Goal: Information Seeking & Learning: Learn about a topic

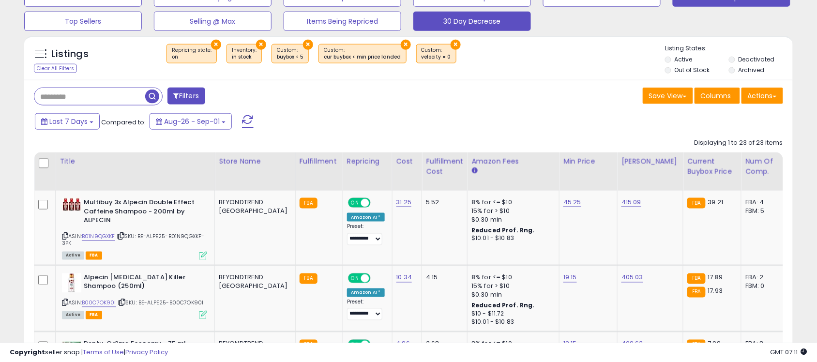
scroll to position [322, 0]
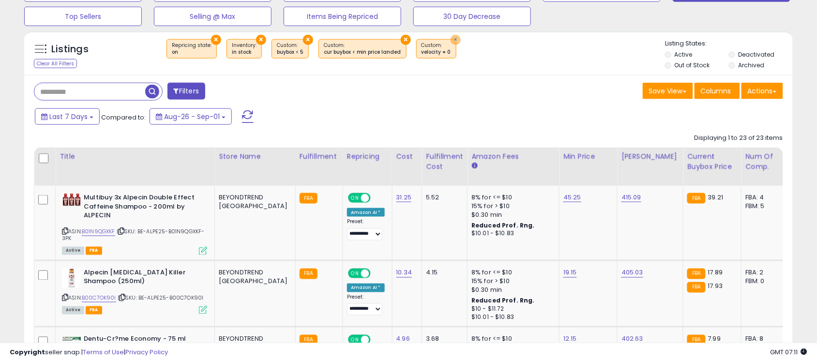
drag, startPoint x: 449, startPoint y: 37, endPoint x: 428, endPoint y: 44, distance: 21.3
click at [451, 37] on button "×" at bounding box center [456, 40] width 10 height 10
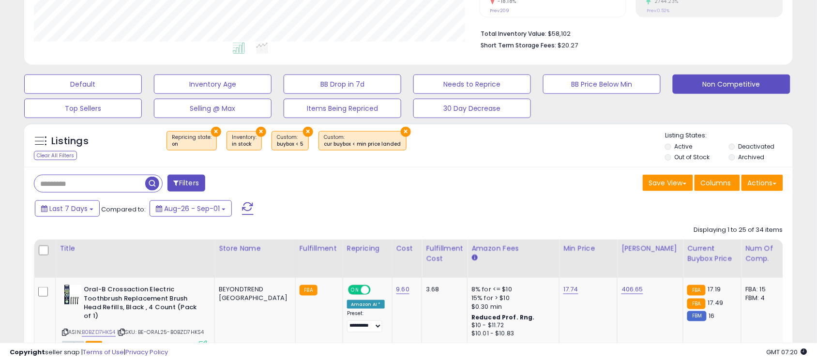
scroll to position [0, 0]
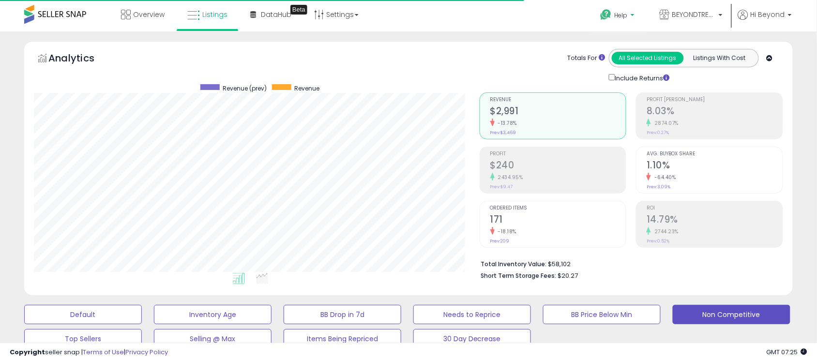
click at [615, 17] on p "Help" at bounding box center [618, 16] width 37 height 11
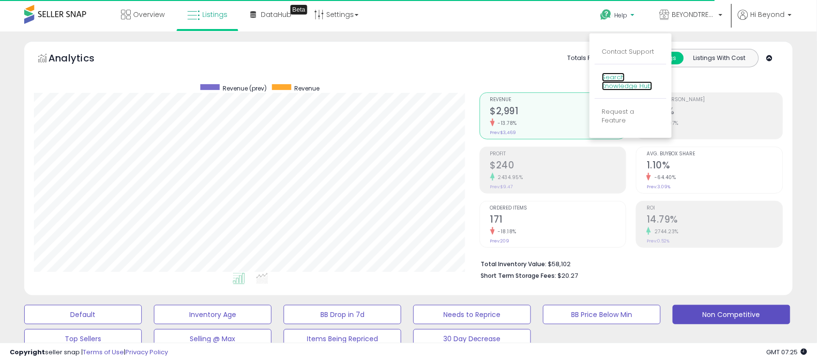
click at [633, 88] on link "Search Knowledge Hub" at bounding box center [627, 82] width 50 height 18
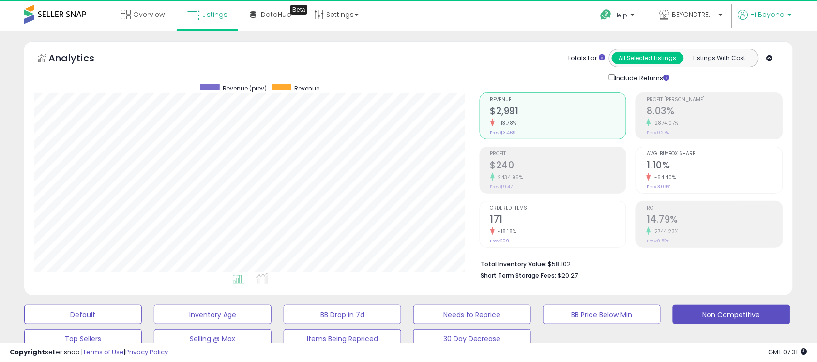
click at [788, 15] on p "Hi Beyond" at bounding box center [765, 16] width 54 height 12
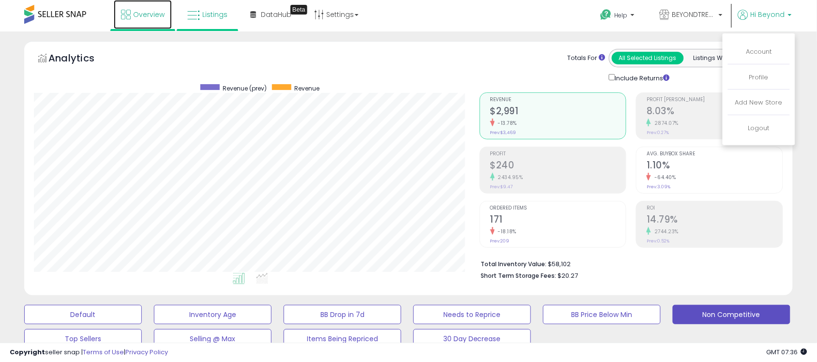
click at [138, 10] on span "Overview" at bounding box center [148, 15] width 31 height 10
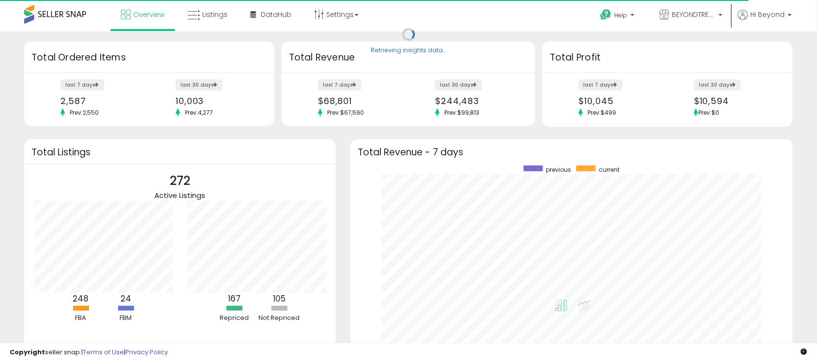
scroll to position [183, 424]
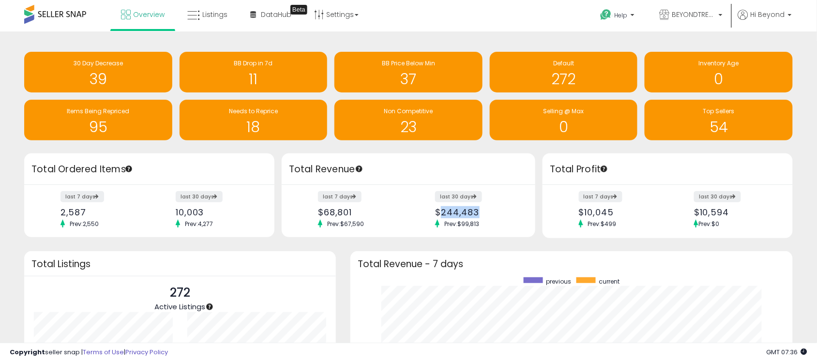
drag, startPoint x: 441, startPoint y: 209, endPoint x: 486, endPoint y: 209, distance: 45.0
click at [486, 209] on div "$244,483" at bounding box center [476, 212] width 83 height 10
click at [485, 230] on div "last 7 days $68,801 Prev: $67,590 last 30 days $244,483 Prev: $99,813" at bounding box center [409, 211] width 254 height 53
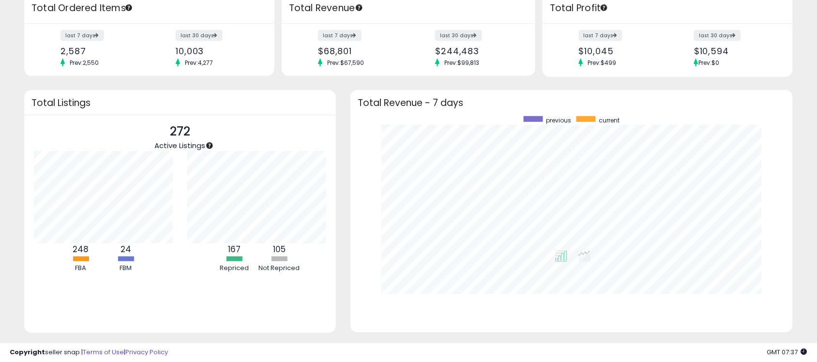
scroll to position [0, 0]
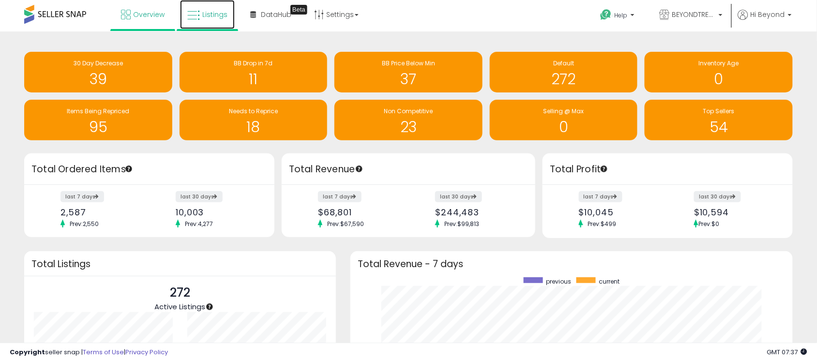
click at [208, 18] on span "Listings" at bounding box center [214, 15] width 25 height 10
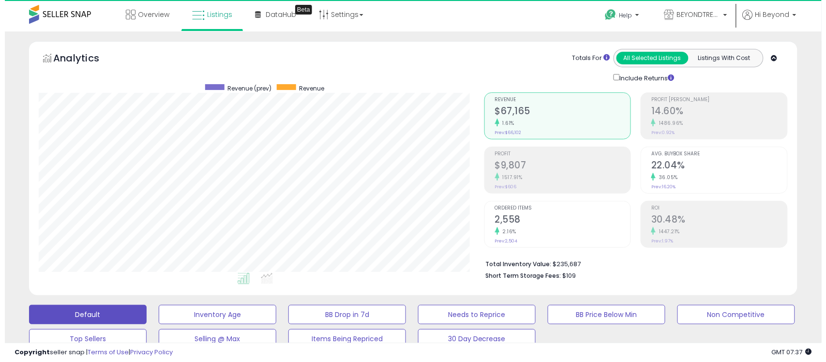
scroll to position [198, 446]
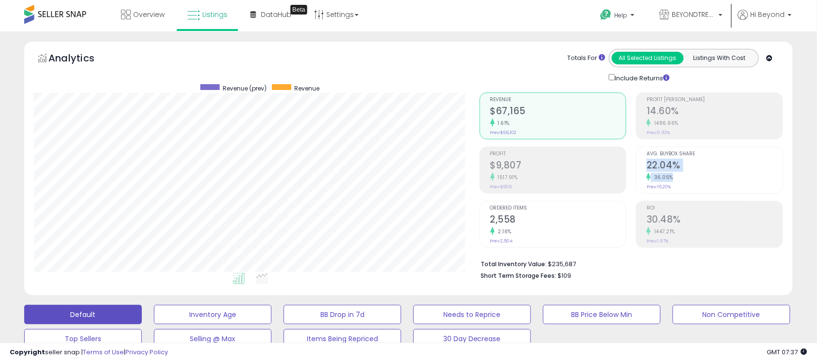
drag, startPoint x: 713, startPoint y: 173, endPoint x: 649, endPoint y: 168, distance: 64.1
click at [649, 168] on div "Avg. Buybox Share 22.04% 36.05% Prev: 16.20%" at bounding box center [715, 169] width 136 height 44
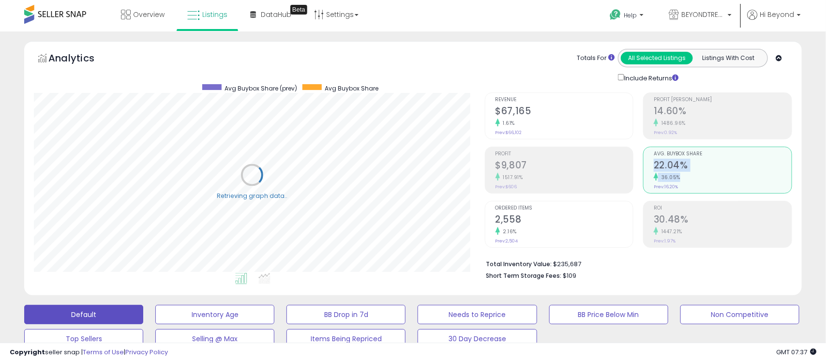
scroll to position [483923, 483675]
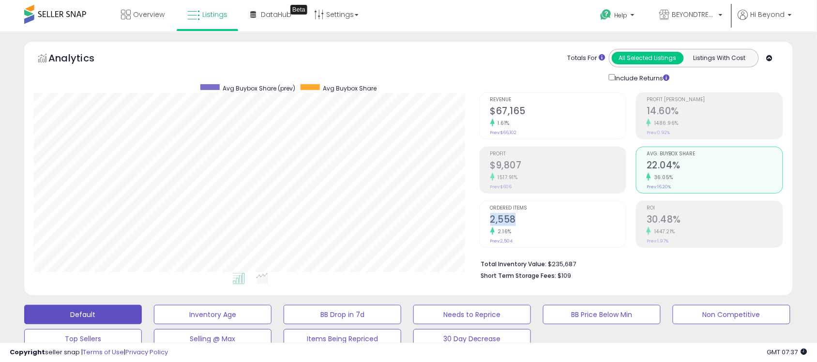
drag, startPoint x: 528, startPoint y: 219, endPoint x: 488, endPoint y: 229, distance: 41.2
click at [491, 216] on h2 "2,558" at bounding box center [558, 220] width 136 height 13
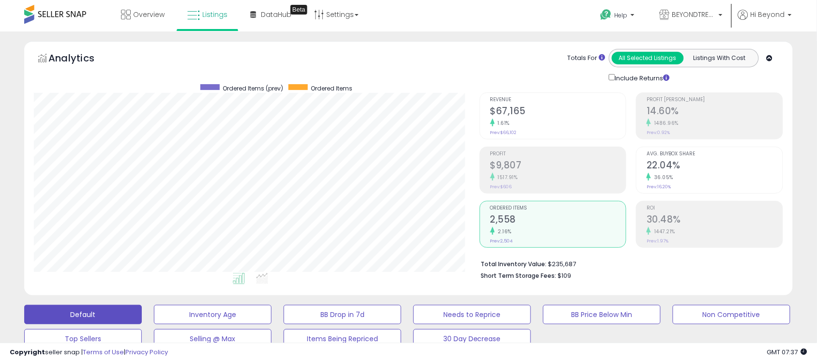
click at [502, 65] on div "Totals For All Selected Listings Listings With Cost Include Returns" at bounding box center [627, 66] width 297 height 34
click at [270, 6] on link "DataHub Beta" at bounding box center [271, 14] width 56 height 29
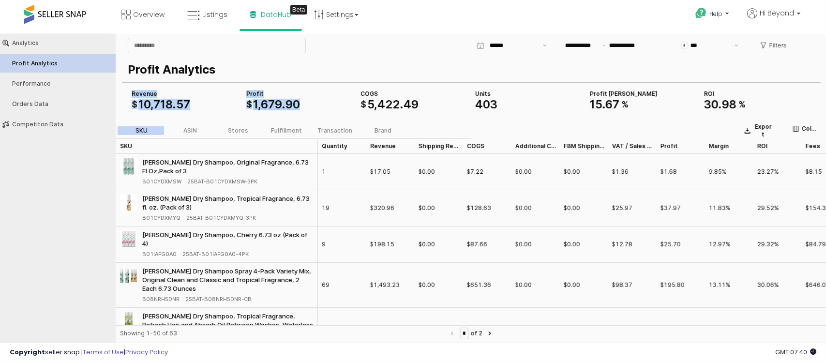
drag, startPoint x: 351, startPoint y: 98, endPoint x: 419, endPoint y: 104, distance: 67.5
click at [419, 104] on div "COGS $ 5 , 422 . 49 Revenue $ 10 , 718 . 57 Profit $ 1 , 679 . 90 Units 403 Pro…" at bounding box center [471, 99] width 687 height 23
click at [438, 114] on div "App Frame" at bounding box center [414, 113] width 115 height 4
click at [747, 129] on icon "App Frame" at bounding box center [748, 130] width 6 height 6
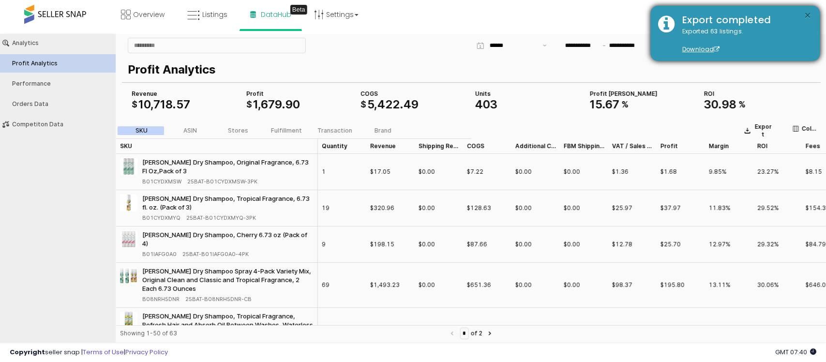
click at [806, 14] on button "×" at bounding box center [809, 16] width 8 height 12
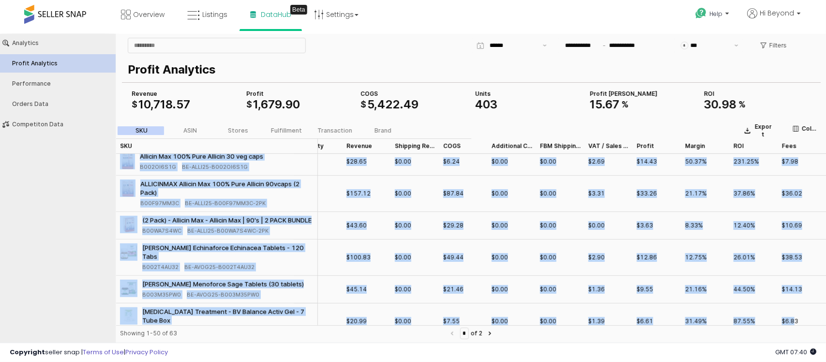
scroll to position [573, 33]
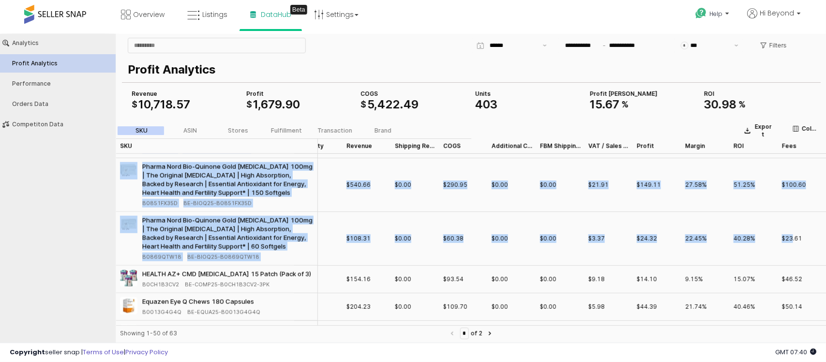
drag, startPoint x: 710, startPoint y: 315, endPoint x: 784, endPoint y: 320, distance: 74.7
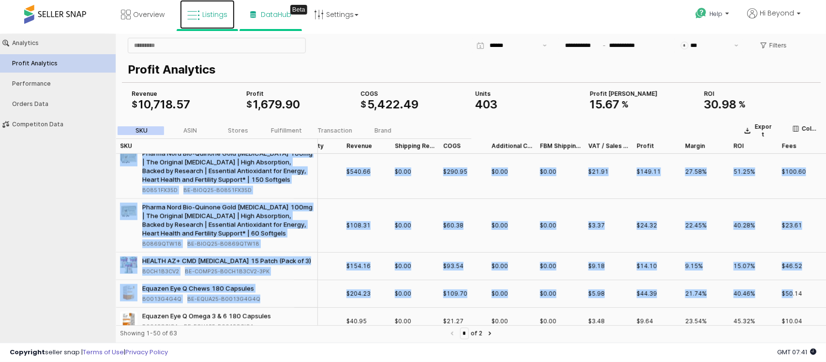
click at [195, 13] on icon at bounding box center [193, 15] width 13 height 13
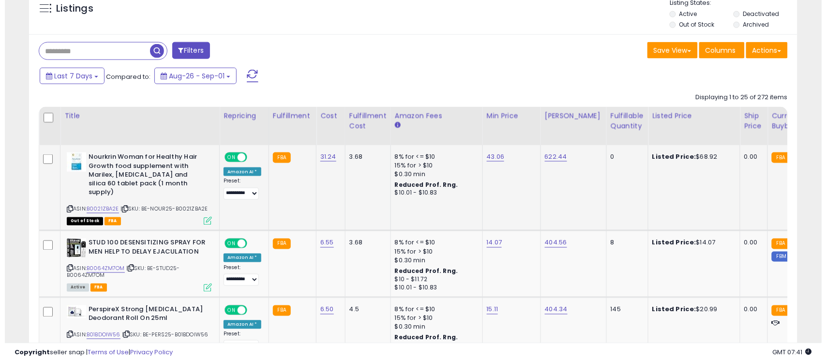
scroll to position [403, 0]
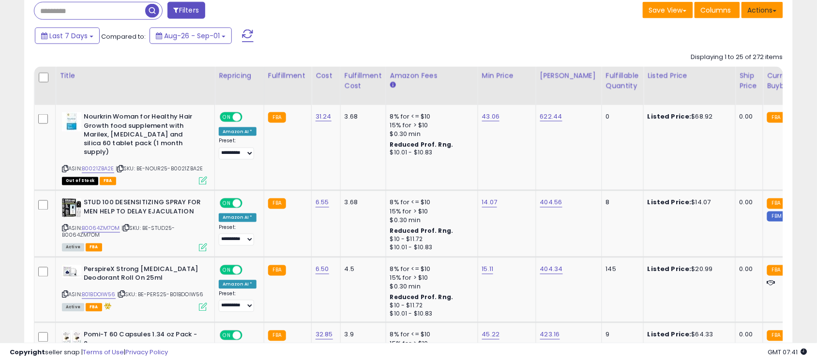
click at [778, 16] on button "Actions" at bounding box center [763, 10] width 42 height 16
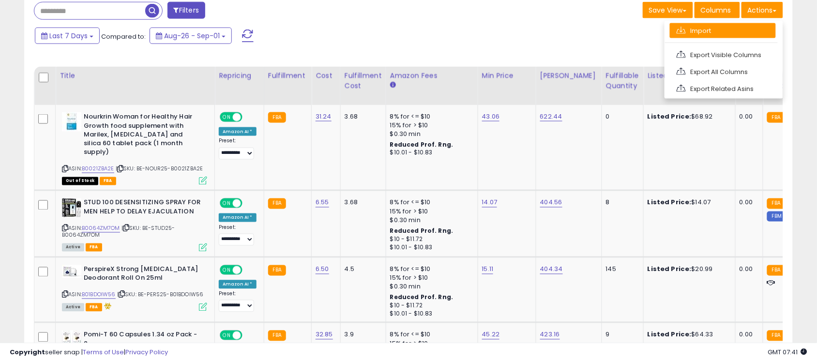
click at [736, 24] on link "Import" at bounding box center [723, 30] width 106 height 15
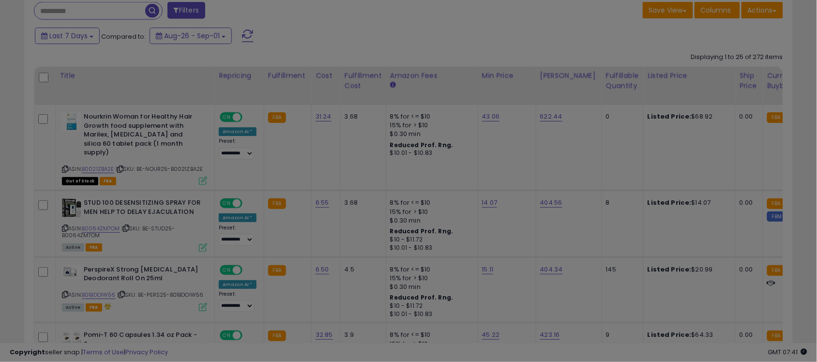
scroll to position [198, 451]
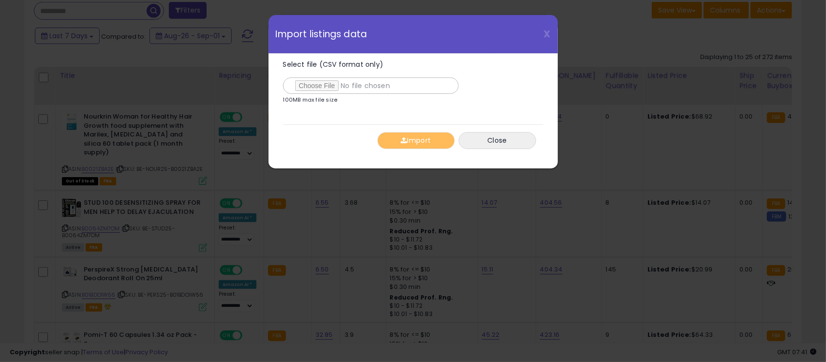
click at [543, 33] on div "X Close Import listings data" at bounding box center [414, 34] width 290 height 39
click at [547, 35] on span "X" at bounding box center [547, 34] width 7 height 14
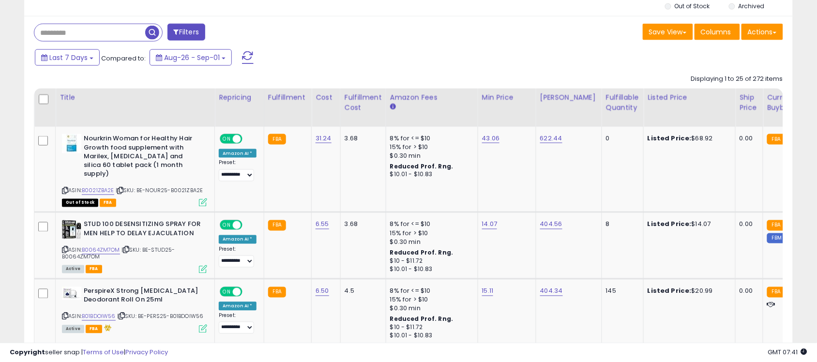
scroll to position [363, 0]
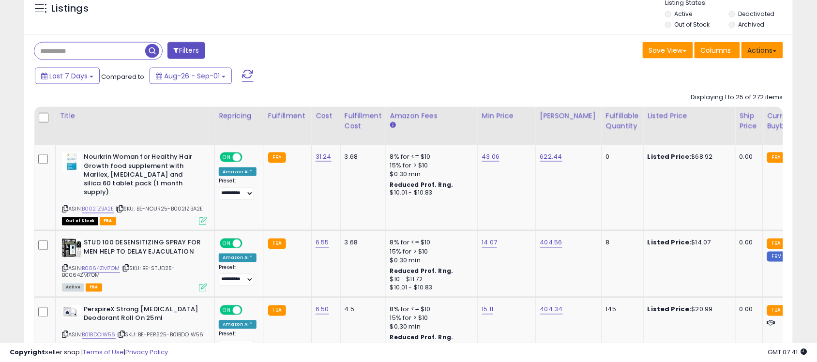
click at [770, 56] on button "Actions" at bounding box center [763, 50] width 42 height 16
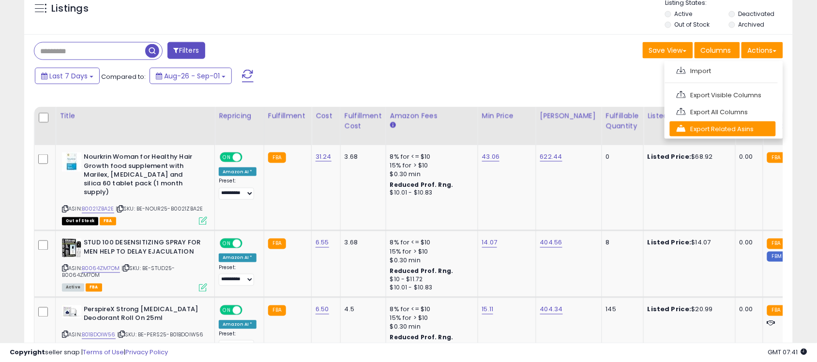
click at [727, 131] on link "Export Related Asins" at bounding box center [723, 129] width 106 height 15
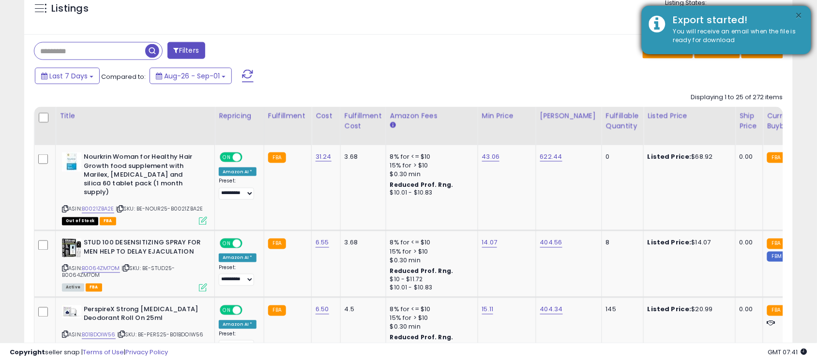
click at [800, 14] on button "×" at bounding box center [799, 16] width 8 height 12
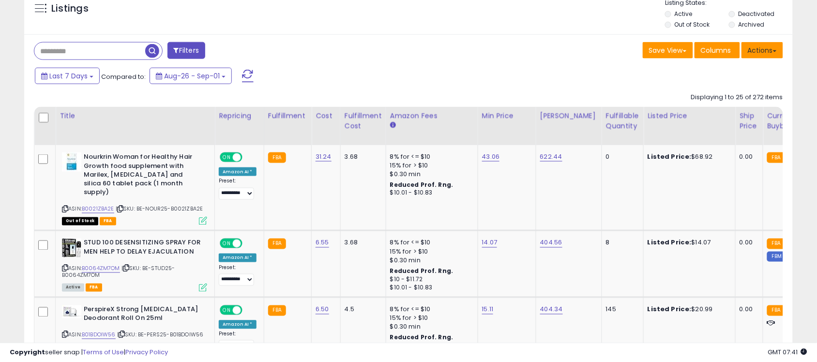
click at [776, 52] on span at bounding box center [775, 51] width 4 height 2
click at [532, 74] on div "Last 7 Days Compared to: Aug-26 - Sep-01" at bounding box center [313, 77] width 562 height 22
click at [805, 352] on icon at bounding box center [804, 352] width 6 height 6
click at [390, 79] on div "Last 7 Days Compared to: Aug-26 - Sep-01" at bounding box center [313, 77] width 562 height 22
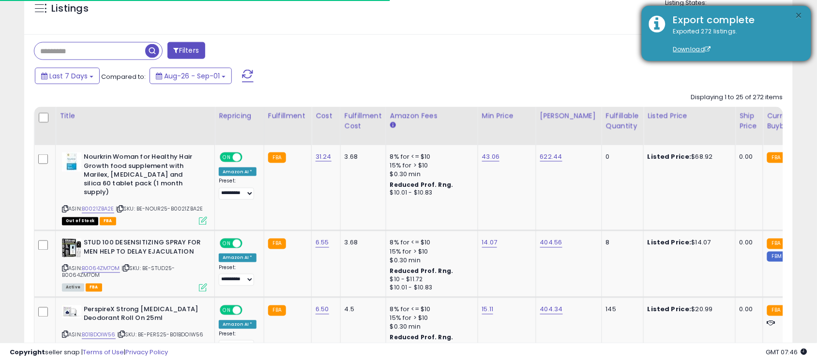
click at [802, 17] on button "×" at bounding box center [799, 16] width 8 height 12
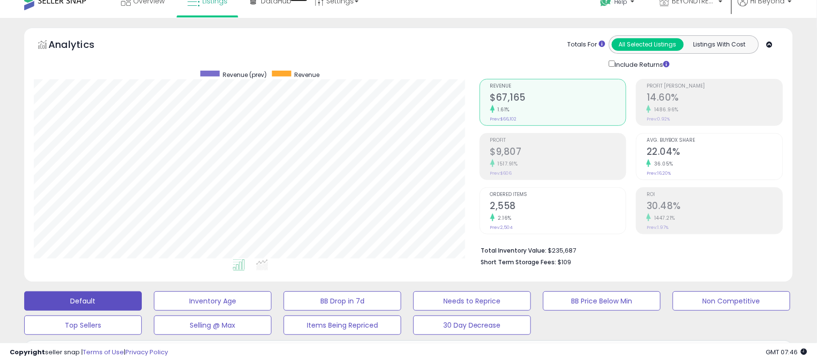
scroll to position [0, 0]
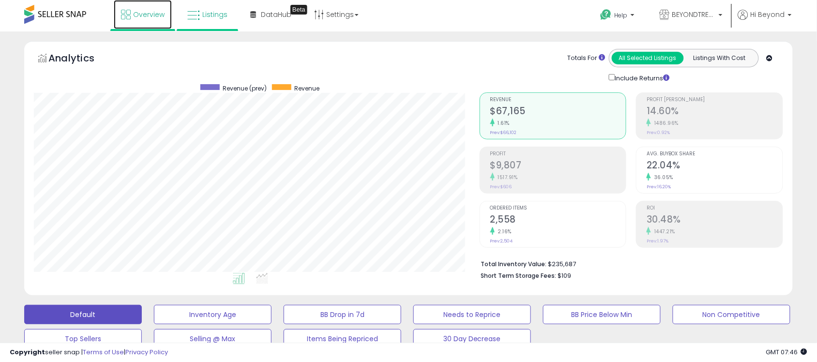
click at [140, 14] on span "Overview" at bounding box center [148, 15] width 31 height 10
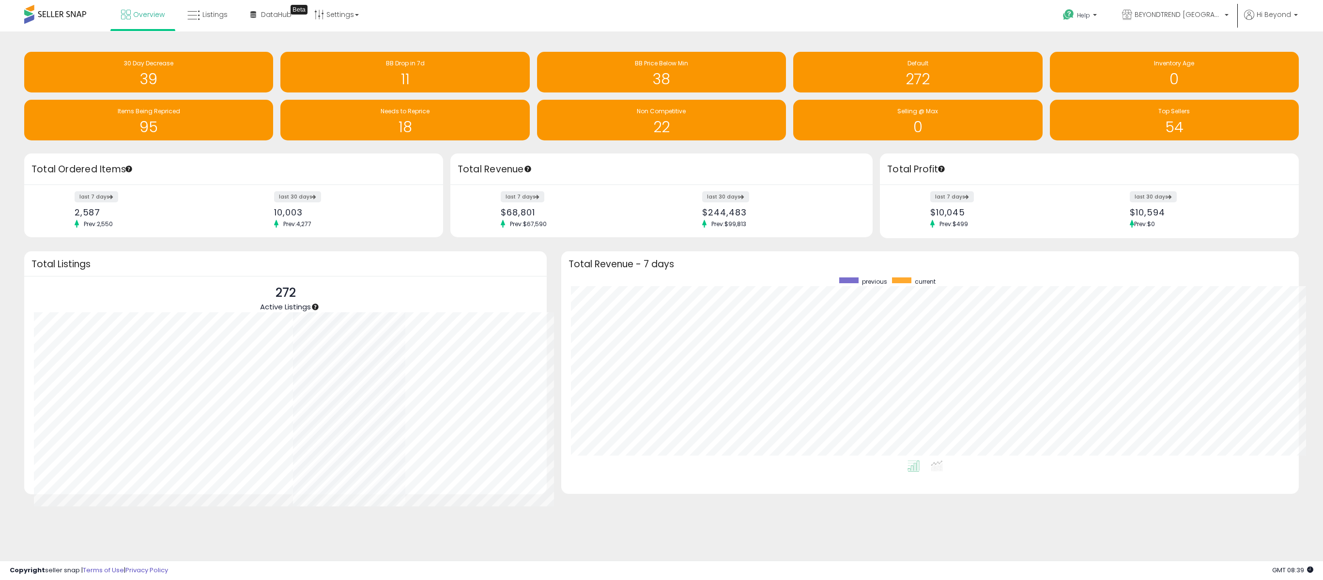
scroll to position [183, 718]
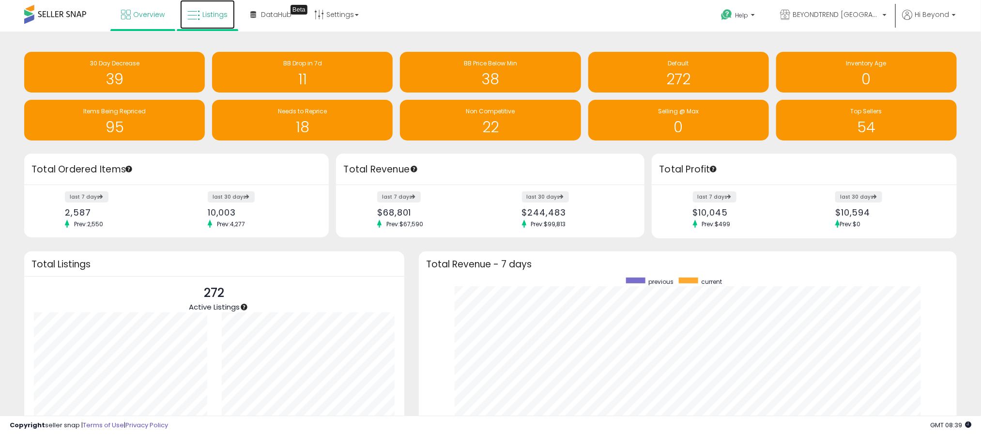
click at [212, 11] on span "Listings" at bounding box center [214, 15] width 25 height 10
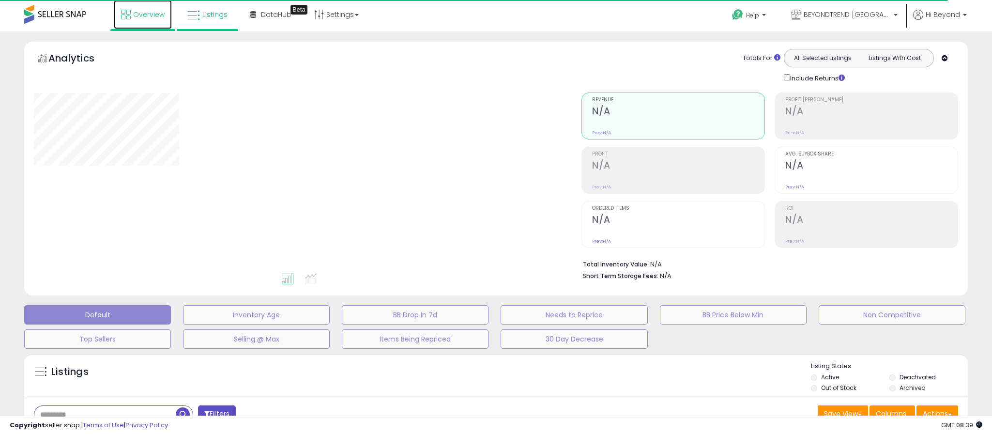
click at [146, 24] on link "Overview" at bounding box center [143, 14] width 58 height 29
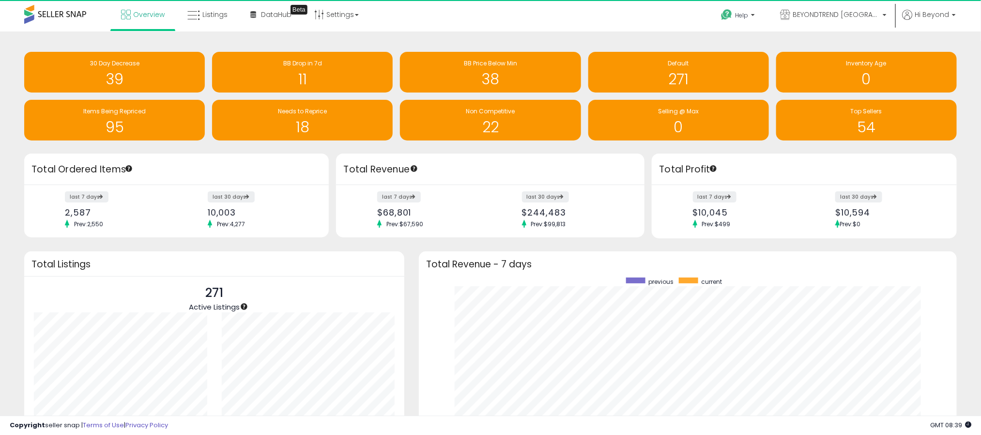
scroll to position [483938, 483603]
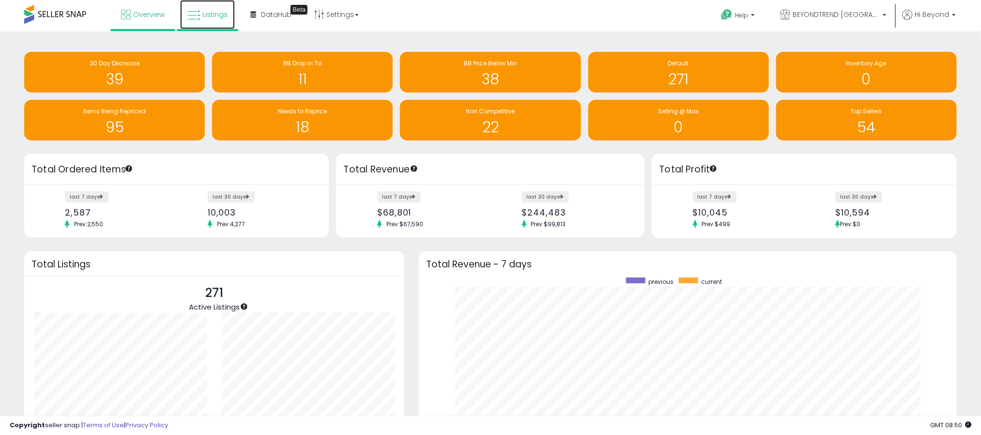
click at [203, 16] on span "Listings" at bounding box center [214, 15] width 25 height 10
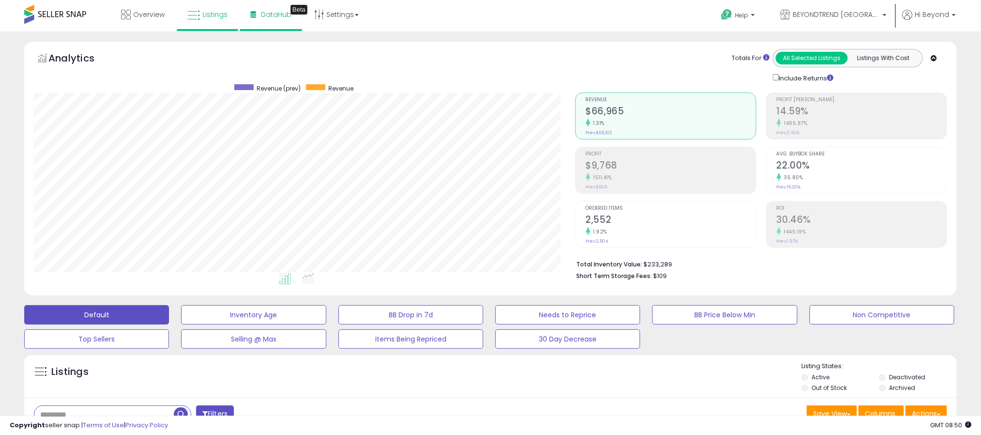
scroll to position [199, 542]
click at [272, 20] on link "DataHub Beta" at bounding box center [271, 14] width 56 height 29
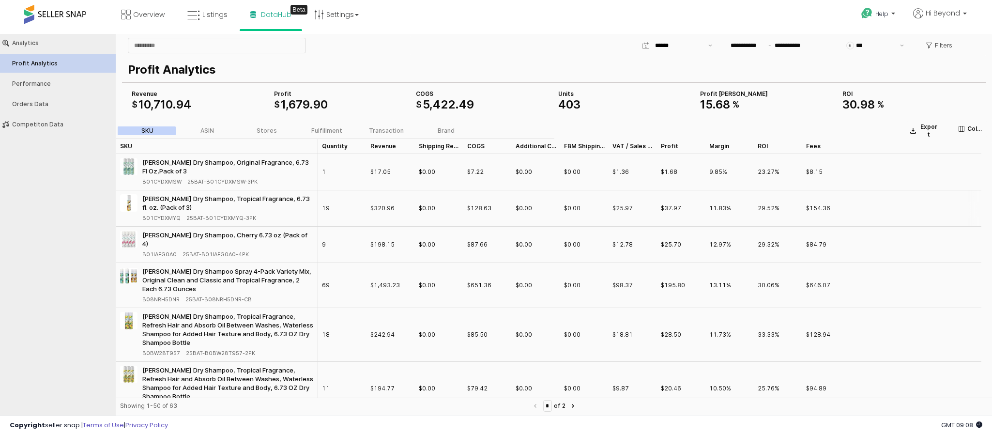
click at [443, 221] on div "$0.00" at bounding box center [439, 208] width 48 height 36
click at [409, 44] on div "App Frame" at bounding box center [267, 45] width 287 height 19
drag, startPoint x: 424, startPoint y: 105, endPoint x: 478, endPoint y: 101, distance: 53.9
click at [478, 101] on div "$ 5 , 422 . 49" at bounding box center [483, 105] width 135 height 12
click at [568, 104] on span "403" at bounding box center [569, 104] width 22 height 14
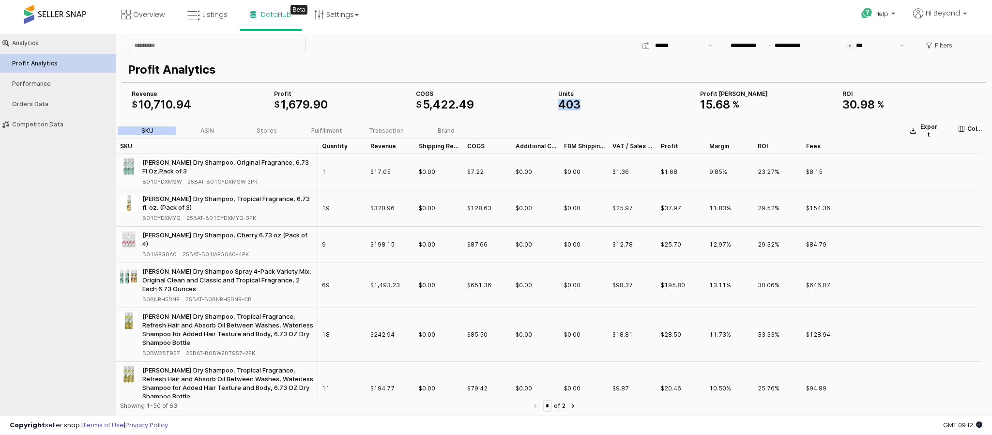
click at [568, 104] on span "403" at bounding box center [569, 104] width 22 height 14
drag, startPoint x: 844, startPoint y: 102, endPoint x: 884, endPoint y: 102, distance: 39.7
click at [884, 102] on span "30 . 98 %" at bounding box center [863, 105] width 42 height 12
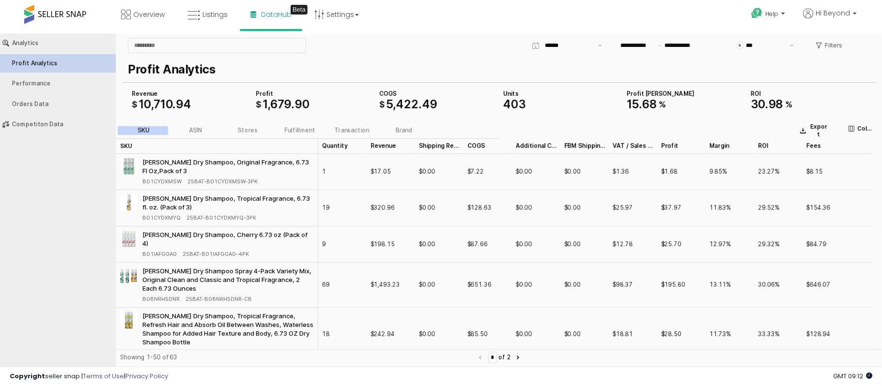
click at [740, 126] on div "Export Columns" at bounding box center [690, 130] width 382 height 23
click at [198, 131] on div "ASIN" at bounding box center [196, 130] width 14 height 7
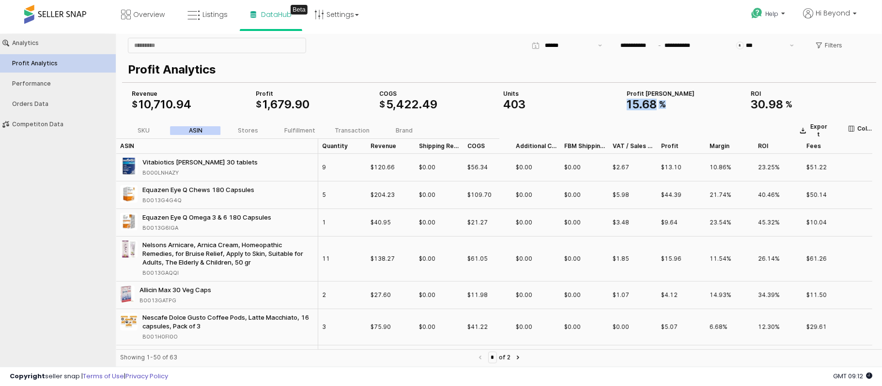
drag, startPoint x: 623, startPoint y: 104, endPoint x: 667, endPoint y: 103, distance: 44.1
click at [667, 103] on div "Profit Margin 15 . 68 %" at bounding box center [685, 99] width 124 height 23
drag, startPoint x: 260, startPoint y: 103, endPoint x: 312, endPoint y: 106, distance: 51.9
click at [312, 106] on div "$ 1 , 679 . 90" at bounding box center [314, 104] width 116 height 12
click at [26, 87] on button "Performance" at bounding box center [58, 83] width 122 height 18
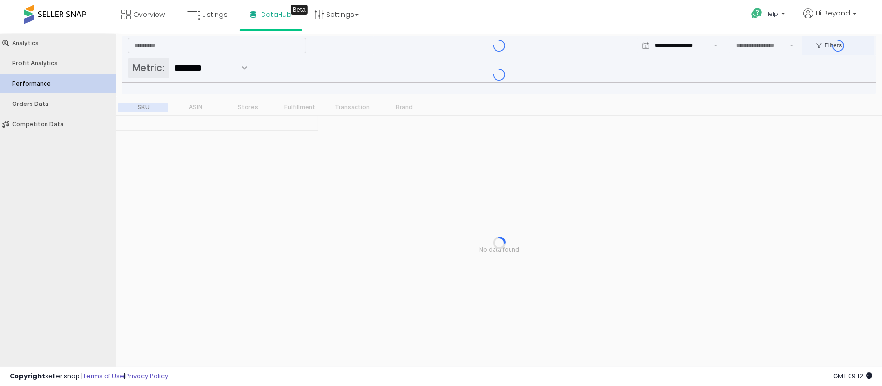
type input "***"
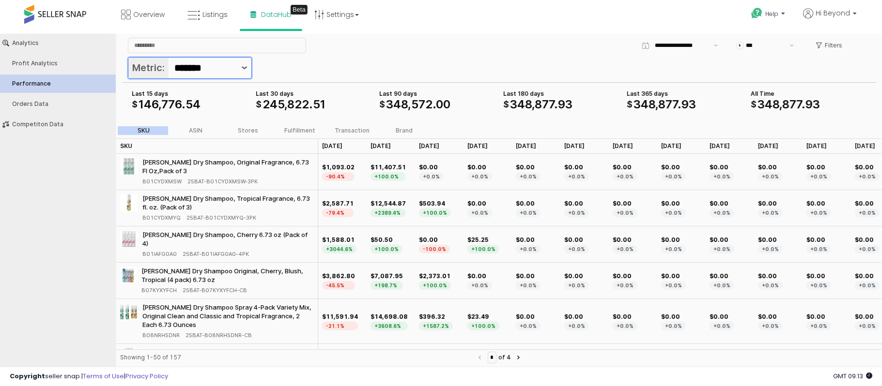
click at [250, 74] on button "Show suggestions" at bounding box center [244, 67] width 14 height 21
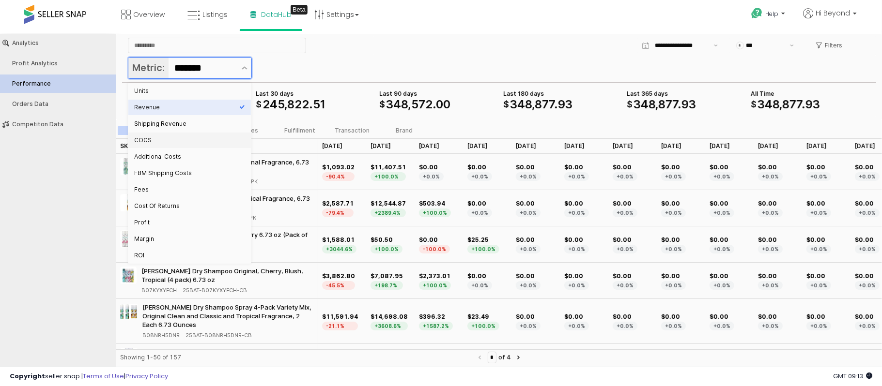
click at [159, 139] on div "COGS" at bounding box center [186, 140] width 105 height 8
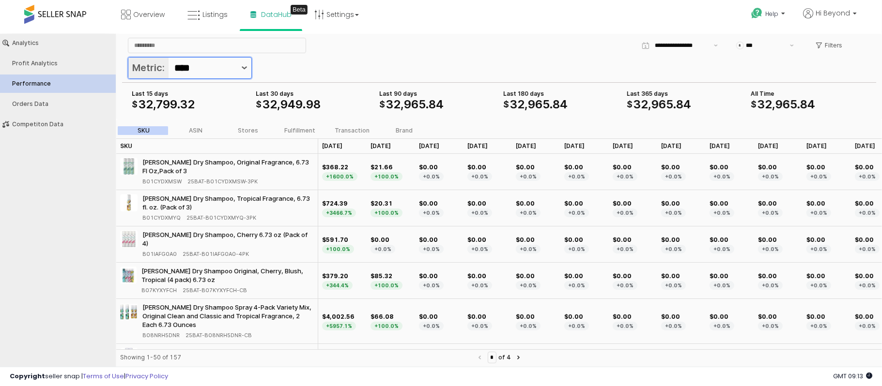
click at [244, 67] on icon "Show suggestions" at bounding box center [244, 67] width 6 height 3
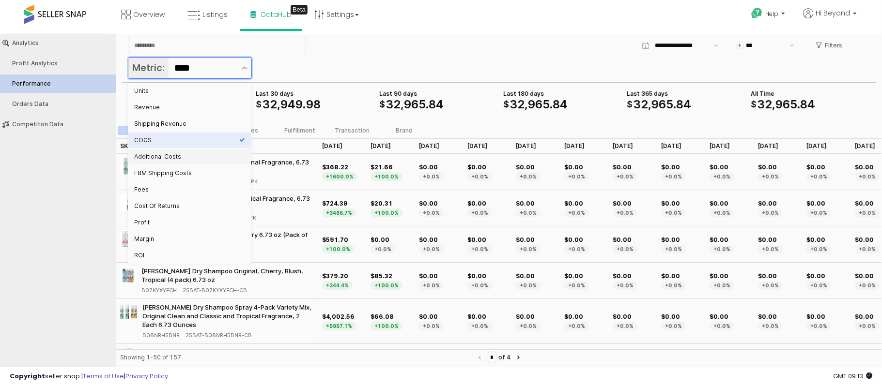
click at [184, 162] on div "Additional Costs" at bounding box center [189, 156] width 122 height 15
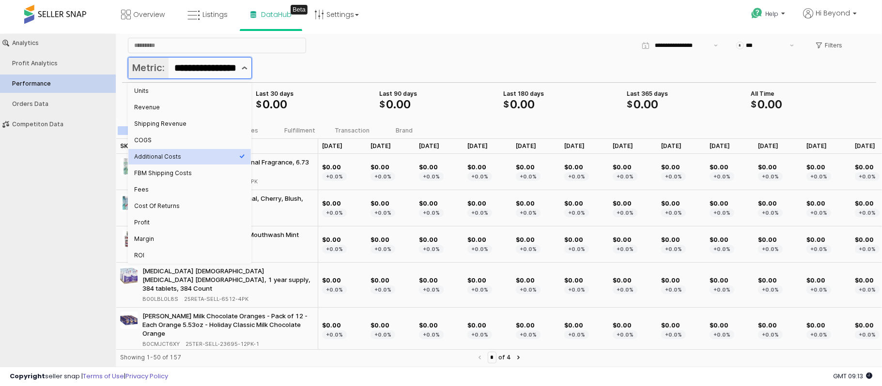
click at [241, 70] on button "Show suggestions" at bounding box center [244, 67] width 14 height 21
click at [177, 172] on div "FBM Shipping Costs" at bounding box center [186, 173] width 105 height 8
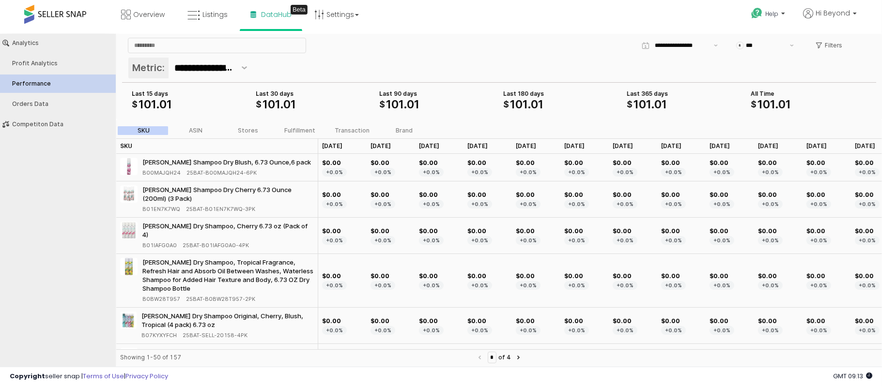
scroll to position [0, 0]
drag, startPoint x: 134, startPoint y: 106, endPoint x: 186, endPoint y: 111, distance: 52.5
click at [186, 111] on div "Last 90 days $ 101 . 01 Last 180 days $ 101 . 01 Last 365 days $ 101 . 01 All T…" at bounding box center [499, 99] width 742 height 23
click at [453, 106] on div "$ 101 . 01" at bounding box center [437, 104] width 116 height 12
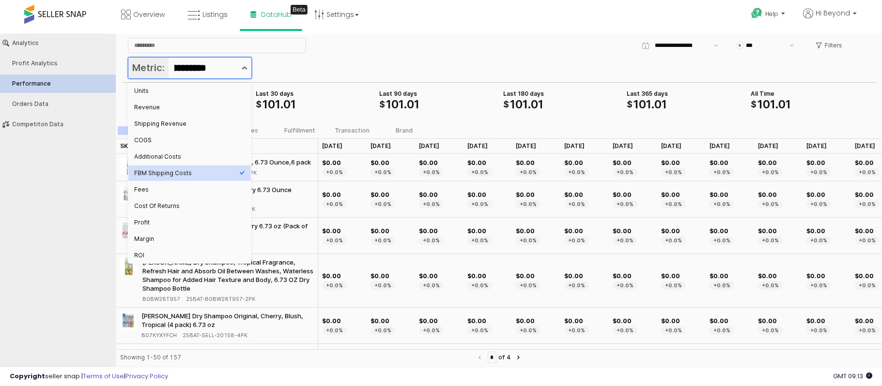
click at [241, 66] on icon "Show suggestions" at bounding box center [244, 67] width 6 height 3
click at [167, 155] on div "Additional Costs" at bounding box center [186, 156] width 105 height 8
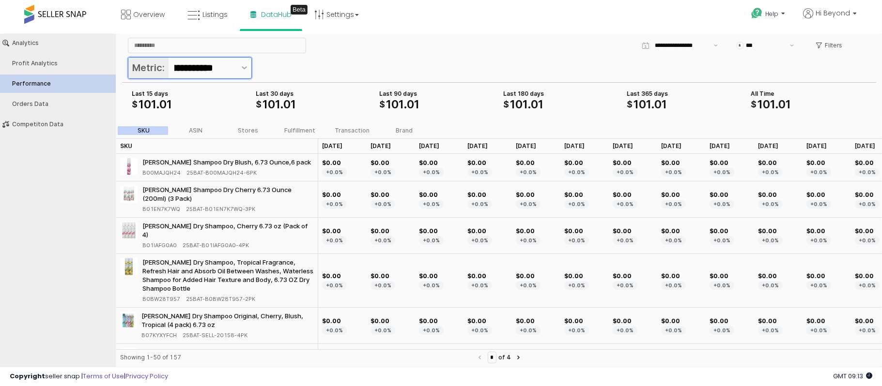
scroll to position [0, 22]
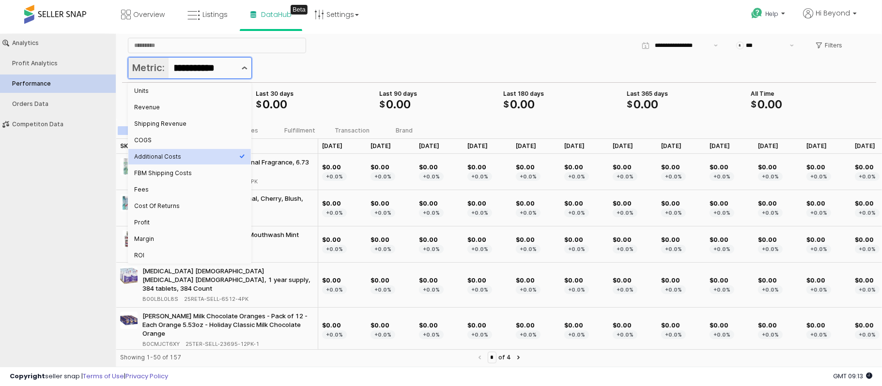
click at [241, 71] on button "Show suggestions" at bounding box center [244, 67] width 14 height 21
click at [149, 191] on div "Fees" at bounding box center [186, 189] width 105 height 8
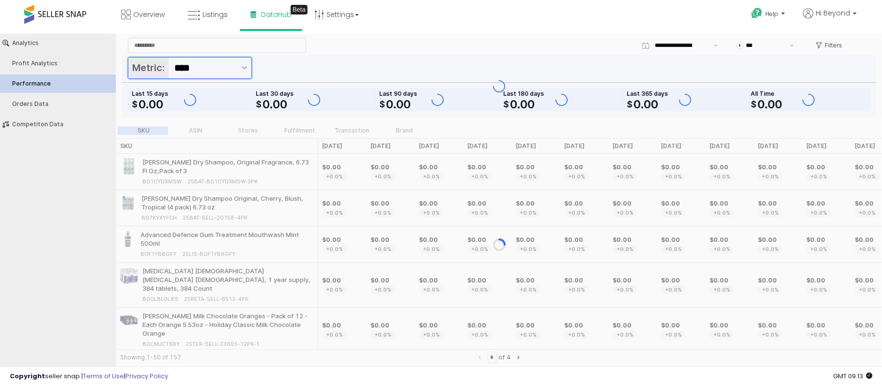
scroll to position [0, 0]
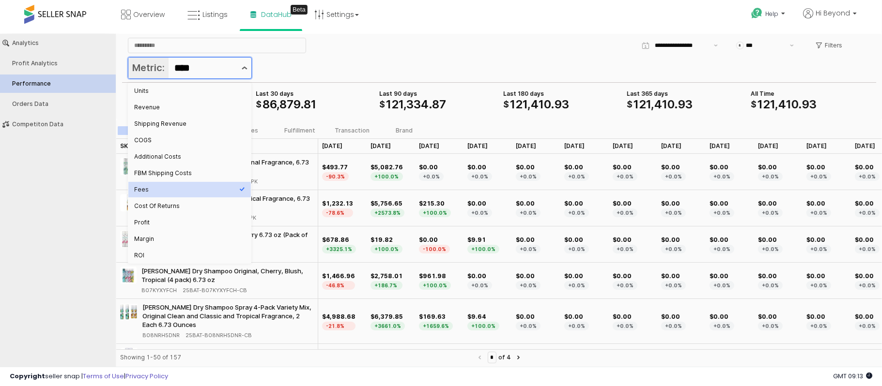
click at [243, 67] on icon "Show suggestions" at bounding box center [245, 67] width 6 height 3
click at [165, 203] on div "Cost Of Returns" at bounding box center [186, 206] width 105 height 8
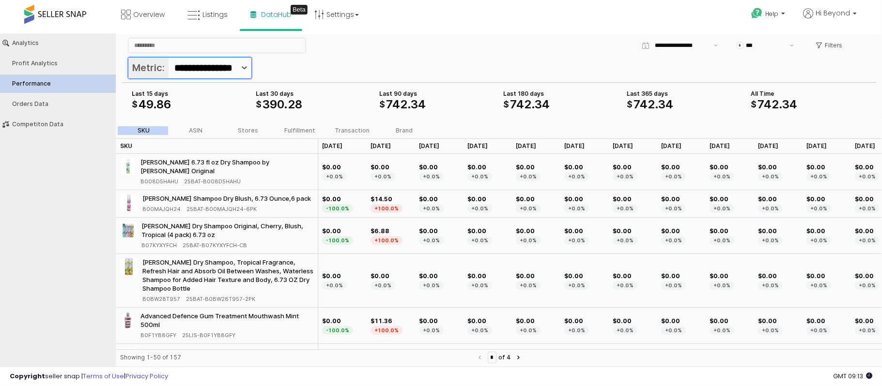
scroll to position [0, 18]
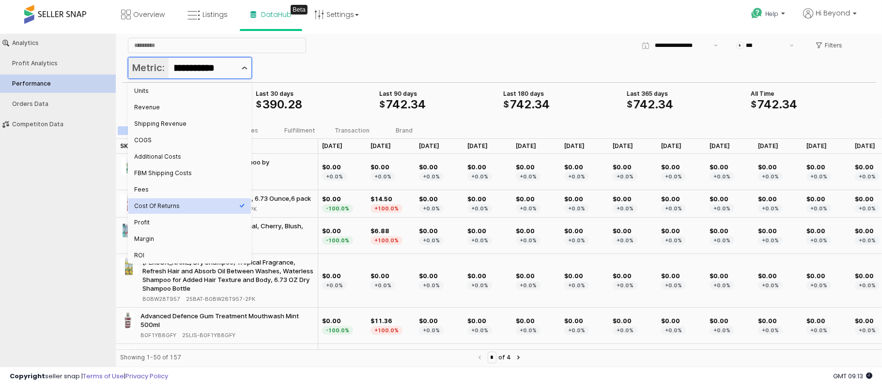
click at [244, 64] on button "Show suggestions" at bounding box center [244, 67] width 14 height 21
click at [155, 221] on div "Profit" at bounding box center [186, 222] width 105 height 8
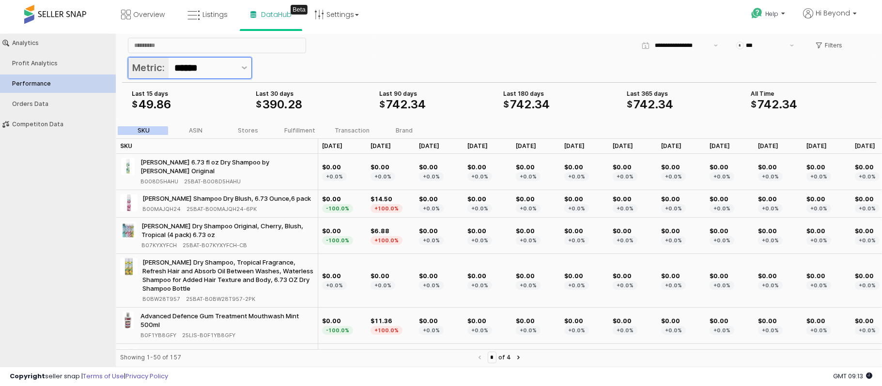
scroll to position [0, 0]
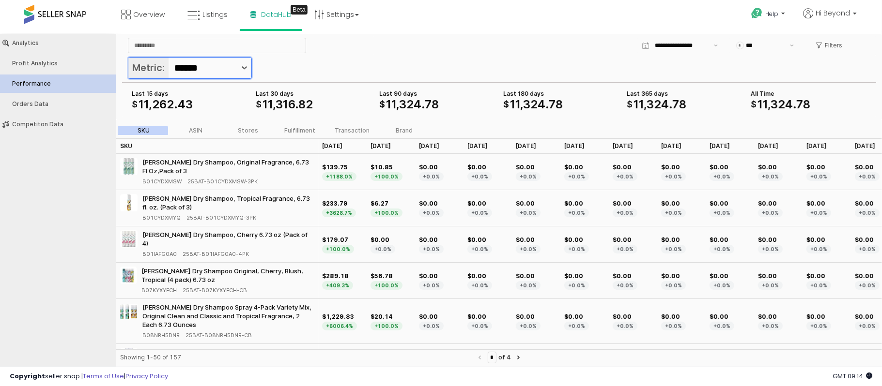
click at [248, 68] on button "Show suggestions" at bounding box center [244, 67] width 14 height 21
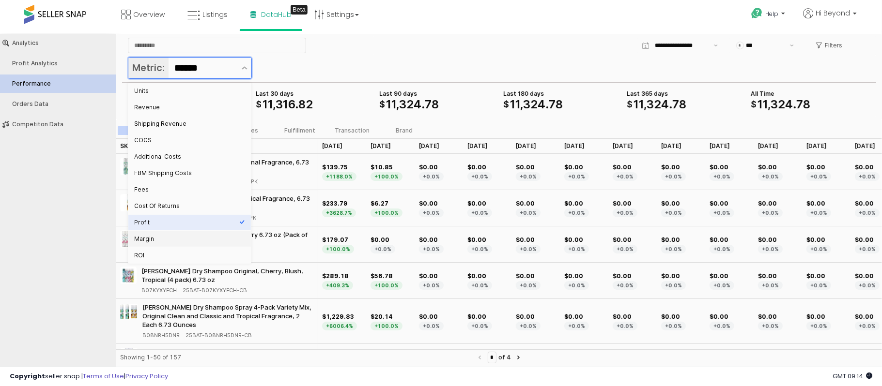
click at [153, 240] on div "Margin" at bounding box center [186, 239] width 105 height 8
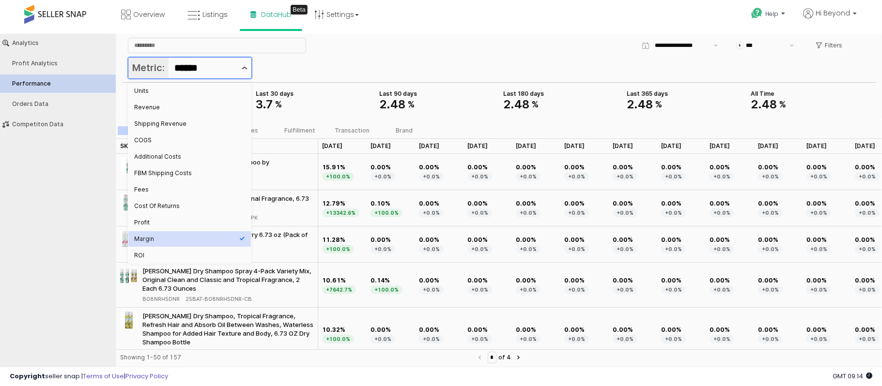
click at [243, 68] on icon "Show suggestions" at bounding box center [244, 67] width 6 height 3
click at [146, 249] on div "ROI" at bounding box center [189, 254] width 122 height 15
type input "***"
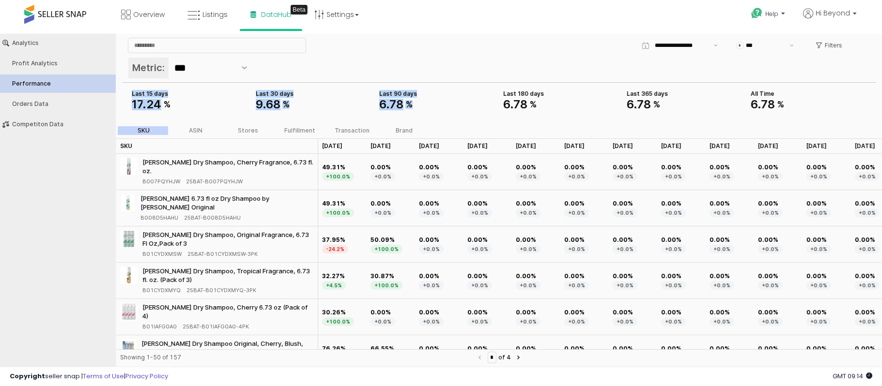
drag, startPoint x: 122, startPoint y: 105, endPoint x: 159, endPoint y: 102, distance: 37.4
click at [159, 102] on div "Last 30 days 9 . 68 % Last 90 days 6 . 78 % Last 15 days 17 . 24 % Last 180 day…" at bounding box center [499, 99] width 754 height 35
click at [248, 114] on div "App Frame" at bounding box center [190, 113] width 124 height 4
drag, startPoint x: 266, startPoint y: 108, endPoint x: 285, endPoint y: 108, distance: 19.4
click at [285, 108] on div "Last 30 days 9 . 68 % Last 90 days 6 . 78 % Last 15 days 17 . 24 % Last 180 day…" at bounding box center [499, 99] width 742 height 23
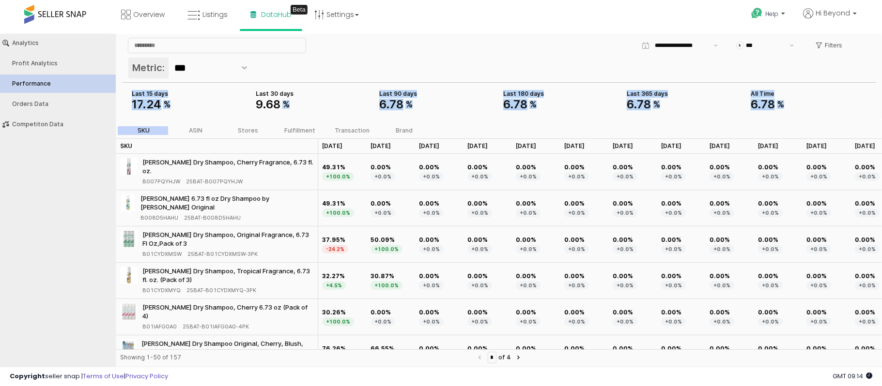
click at [423, 91] on div "Last 90 days" at bounding box center [437, 94] width 116 height 8
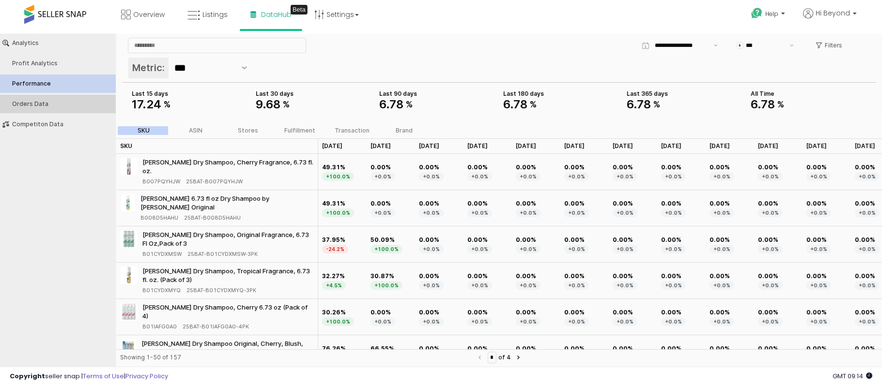
click at [44, 98] on button "Orders Data" at bounding box center [58, 103] width 122 height 18
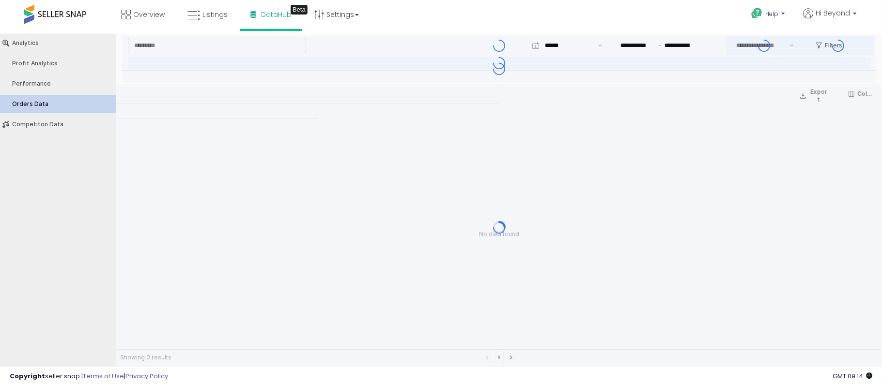
type input "***"
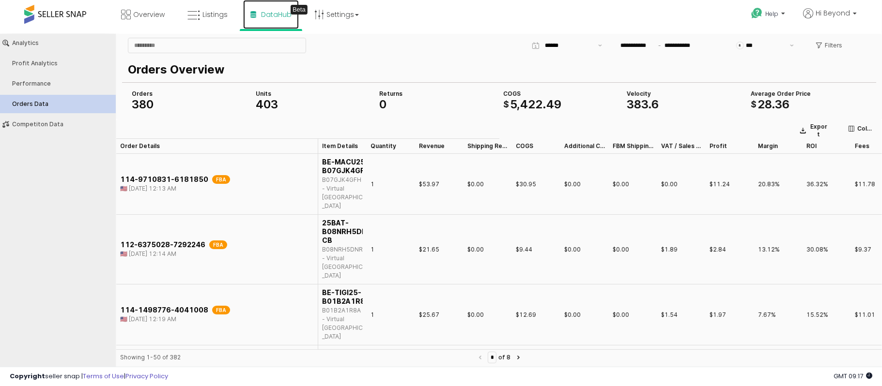
click at [273, 15] on span "DataHub" at bounding box center [276, 15] width 30 height 10
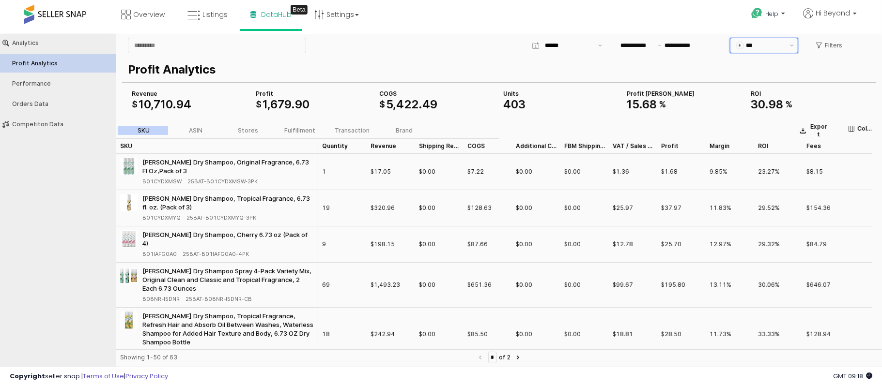
click at [753, 39] on div "$ ***" at bounding box center [758, 45] width 56 height 15
click at [746, 213] on div "INR" at bounding box center [766, 213] width 40 height 8
click at [751, 45] on input "***" at bounding box center [765, 45] width 38 height 10
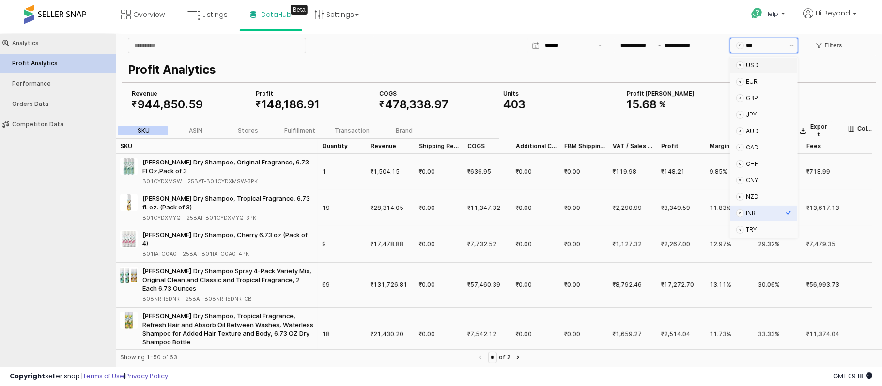
click at [759, 61] on div "USD" at bounding box center [766, 65] width 40 height 8
type input "***"
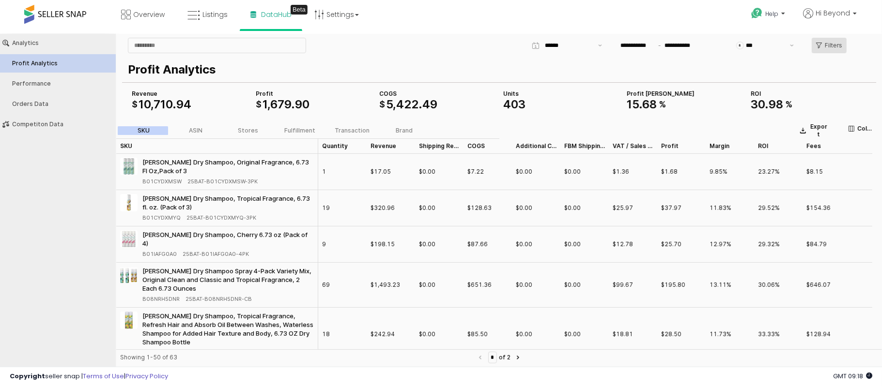
click at [837, 46] on p "Filters" at bounding box center [832, 45] width 17 height 8
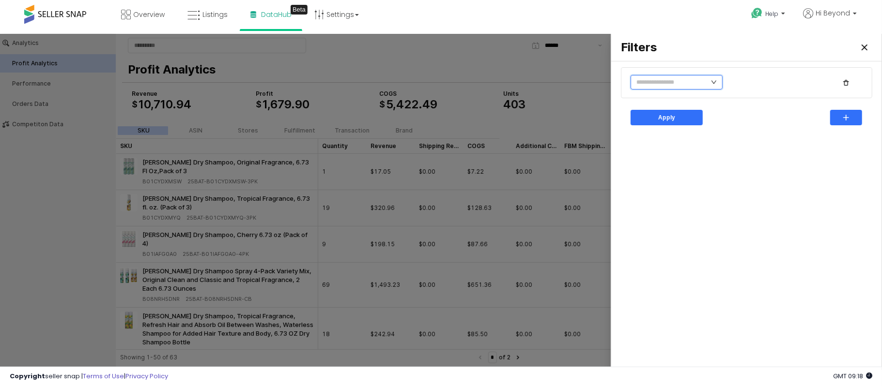
click at [698, 81] on input "text" at bounding box center [676, 82] width 92 height 15
click at [564, 104] on div at bounding box center [441, 201] width 882 height 336
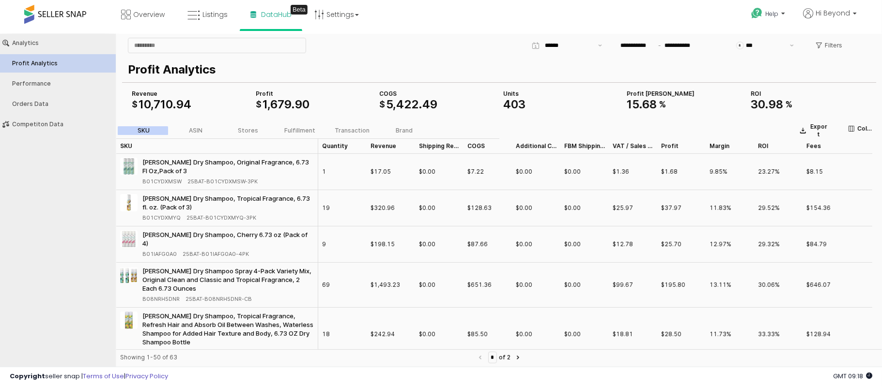
click at [173, 55] on div "Profit Analytics" at bounding box center [499, 68] width 754 height 27
drag, startPoint x: 138, startPoint y: 161, endPoint x: 165, endPoint y: 164, distance: 26.8
click at [165, 164] on div "[PERSON_NAME] Dry Shampoo, Original Fragrance, 6.73 Fl Oz,Pack of 3 B01CYDXMSW …" at bounding box center [217, 171] width 194 height 28
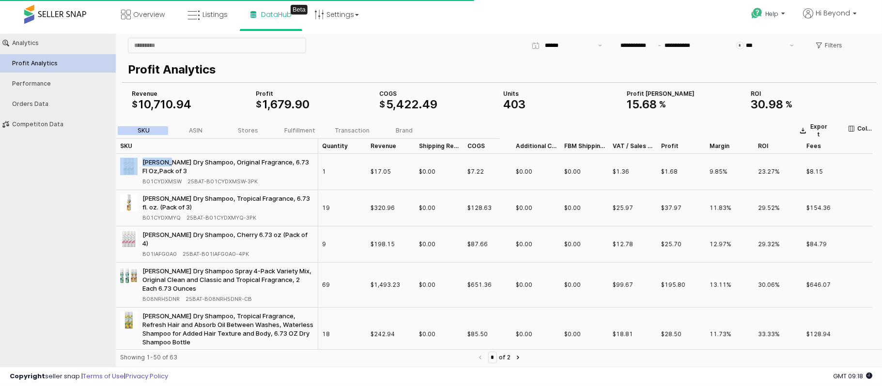
copy div "[PERSON_NAME]"
click at [166, 51] on input "App Frame" at bounding box center [216, 45] width 177 height 15
paste input "*******"
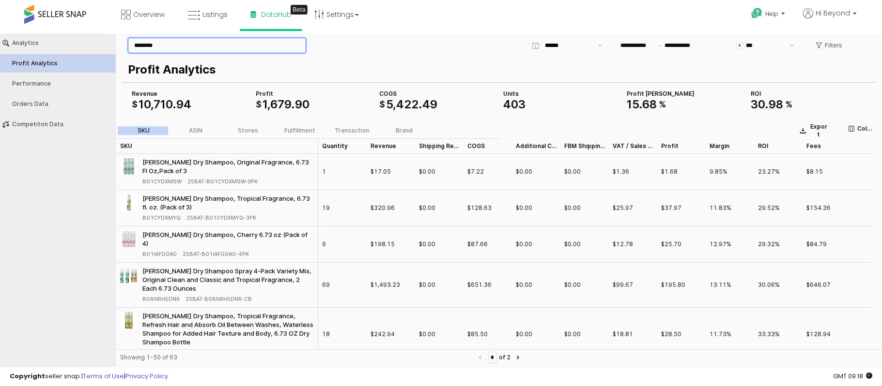
type input "*******"
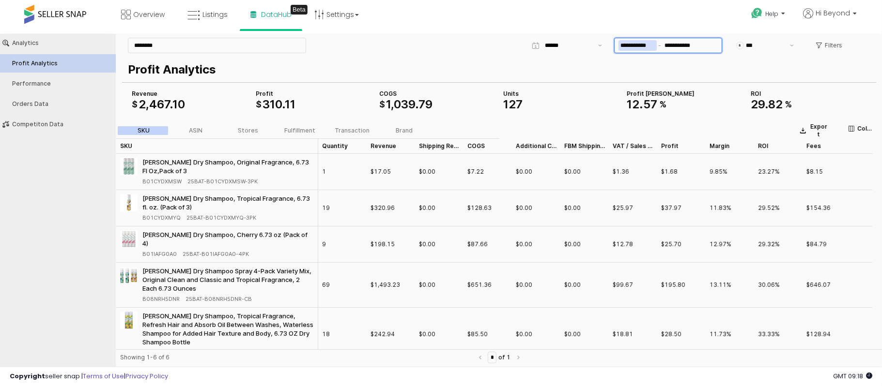
click at [641, 40] on input "**********" at bounding box center [637, 45] width 38 height 11
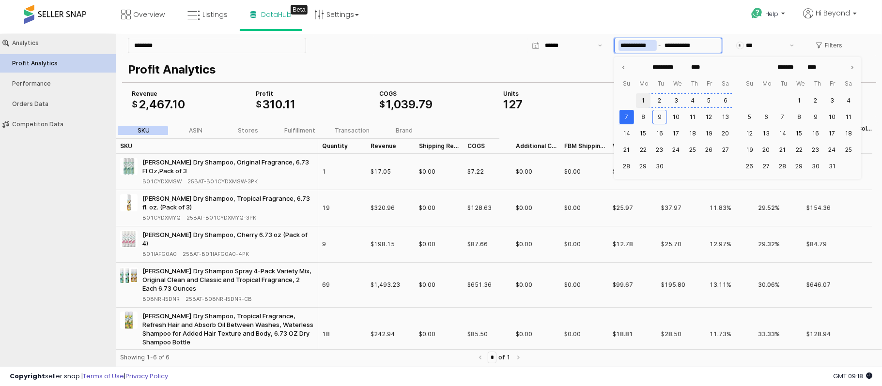
click at [643, 99] on button "1" at bounding box center [643, 100] width 15 height 15
type input "**********"
click at [631, 43] on input "**********" at bounding box center [637, 45] width 38 height 11
click at [645, 100] on button "1" at bounding box center [643, 100] width 15 height 15
click at [627, 114] on button "7" at bounding box center [626, 116] width 15 height 15
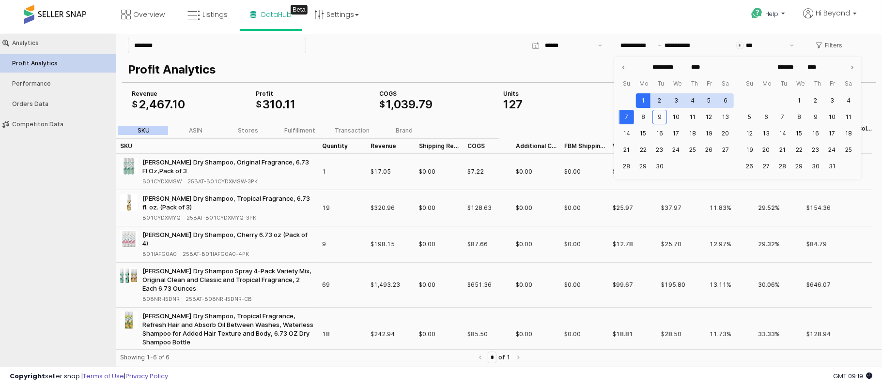
click at [581, 103] on div "127" at bounding box center [561, 104] width 116 height 12
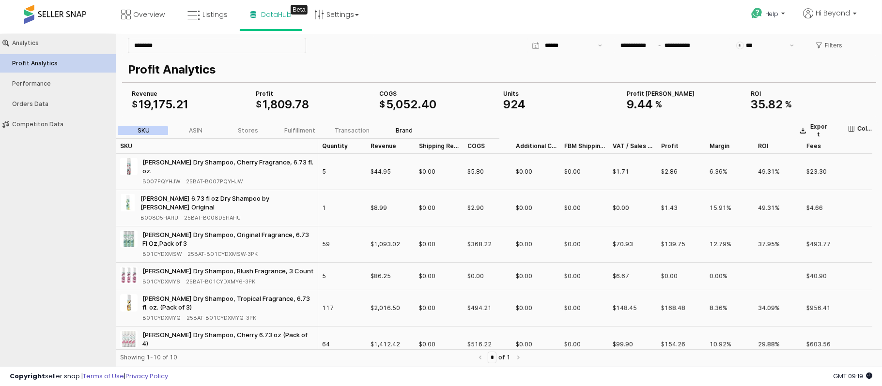
click at [411, 128] on div "Brand" at bounding box center [404, 130] width 17 height 7
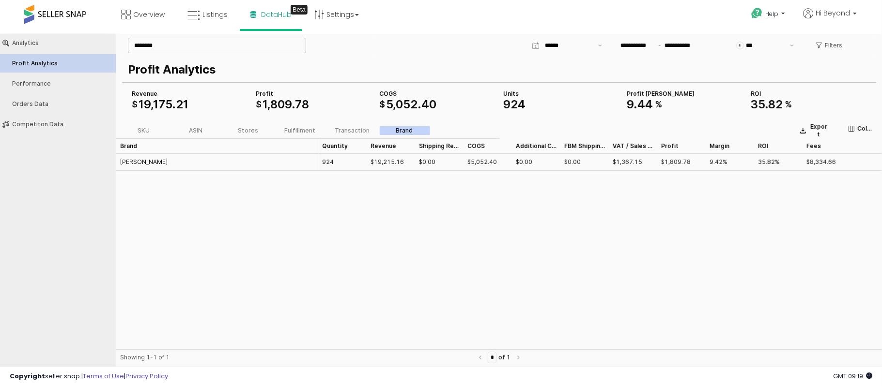
drag, startPoint x: 184, startPoint y: 53, endPoint x: 153, endPoint y: 45, distance: 32.1
click at [153, 45] on div "*******" at bounding box center [217, 44] width 186 height 19
drag, startPoint x: 175, startPoint y: 52, endPoint x: 85, endPoint y: 37, distance: 90.8
click at [85, 37] on div "**********" at bounding box center [441, 201] width 882 height 337
click at [155, 38] on input "*******" at bounding box center [216, 45] width 177 height 15
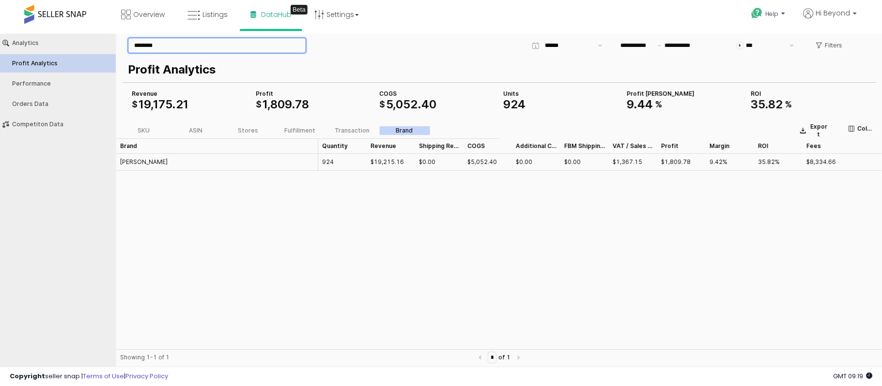
click at [165, 45] on input "*******" at bounding box center [216, 45] width 177 height 15
click at [336, 281] on div "Brand Brand Quantity Quantity Revenue Revenue Shipping Revenue Shipping Revenue…" at bounding box center [498, 243] width 765 height 211
click at [363, 238] on div "Brand Brand Quantity Quantity Revenue Revenue Shipping Revenue Shipping Revenue…" at bounding box center [498, 243] width 765 height 211
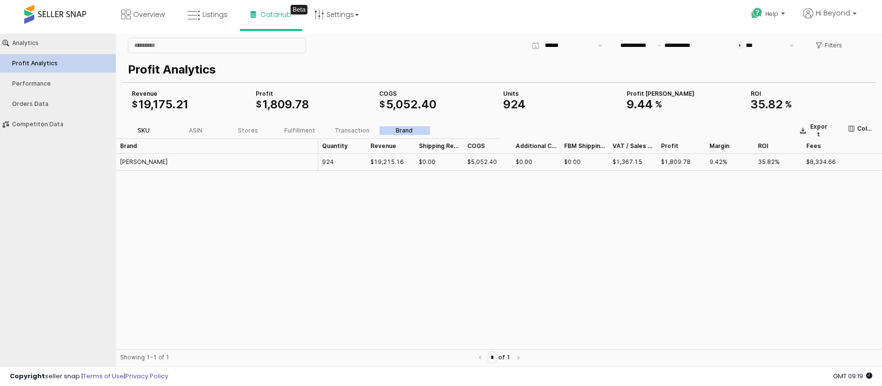
click at [136, 127] on label "SKU" at bounding box center [144, 130] width 52 height 9
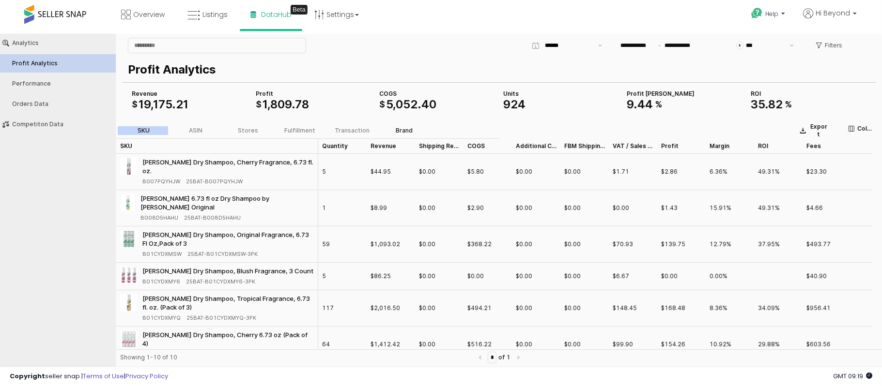
click at [397, 128] on div "Brand" at bounding box center [404, 130] width 17 height 7
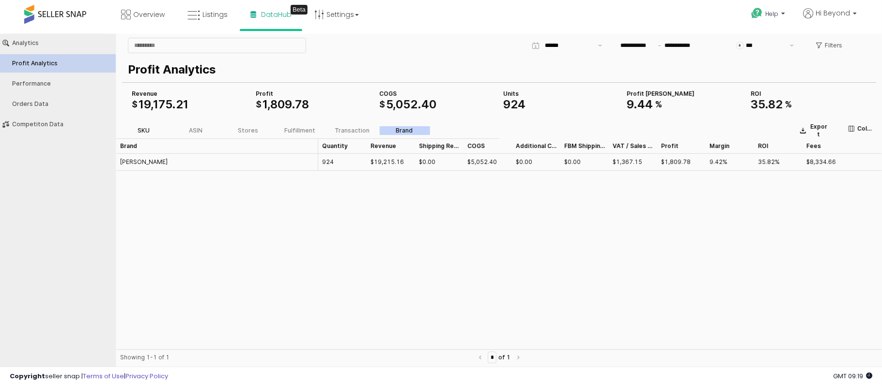
click at [134, 130] on label "SKU" at bounding box center [144, 130] width 52 height 9
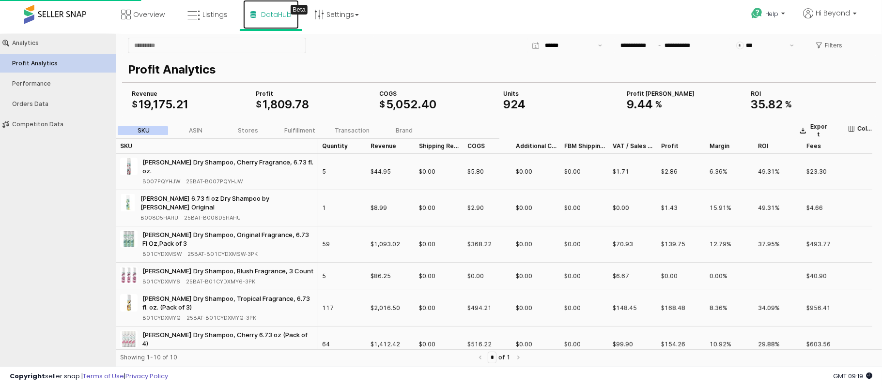
click at [263, 9] on link "DataHub Beta" at bounding box center [271, 14] width 56 height 29
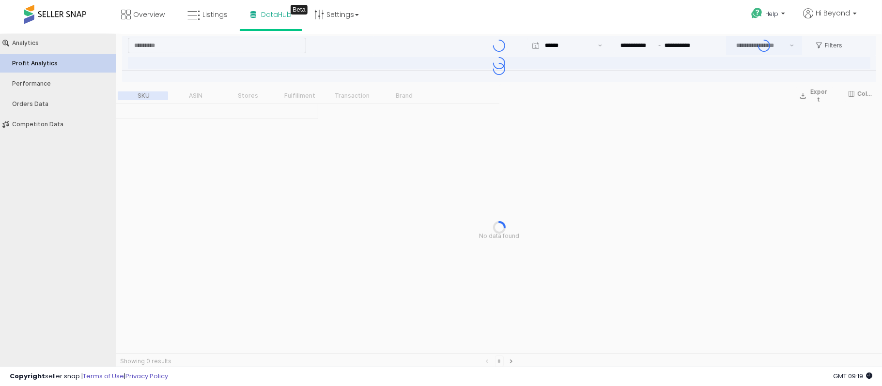
type input "***"
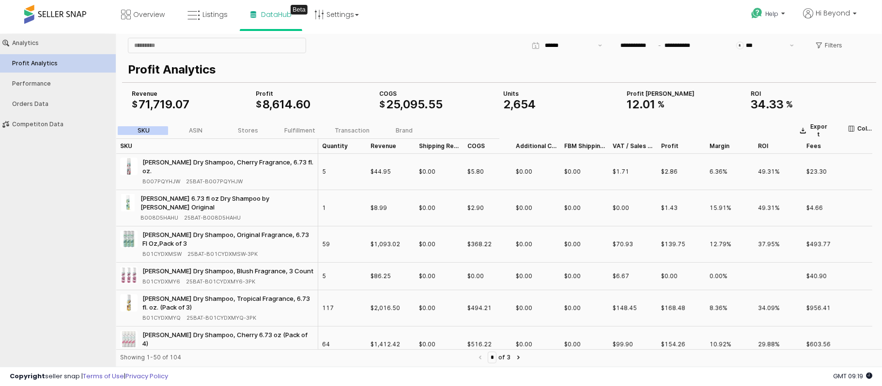
click at [409, 135] on div "SKU ASIN Stores Fulfillment Transaction Brand" at bounding box center [273, 130] width 315 height 12
click at [403, 125] on div "SKU ASIN Stores Fulfillment Transaction Brand" at bounding box center [273, 130] width 315 height 12
click at [403, 131] on div "Brand" at bounding box center [404, 130] width 17 height 7
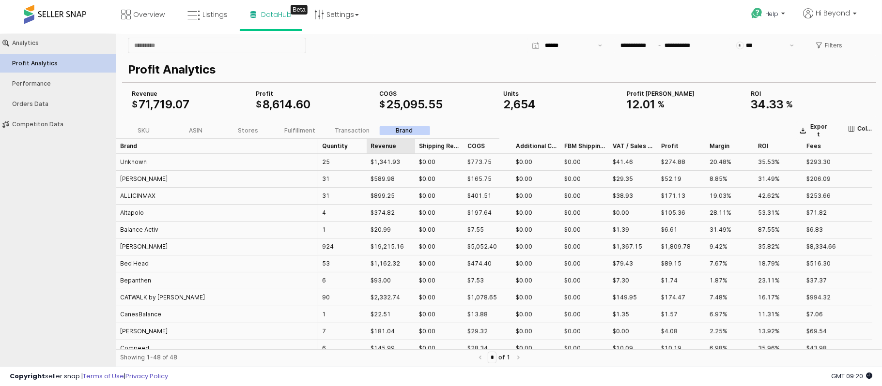
click at [376, 147] on div "Revenue Revenue" at bounding box center [390, 145] width 48 height 15
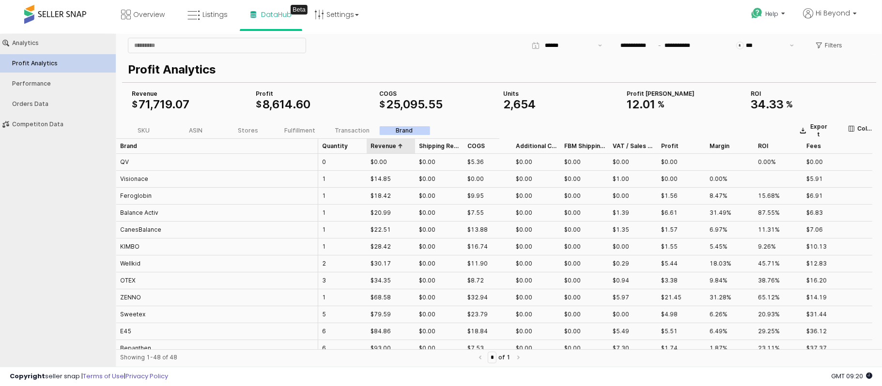
click at [400, 147] on div "Revenue Revenue" at bounding box center [390, 145] width 48 height 15
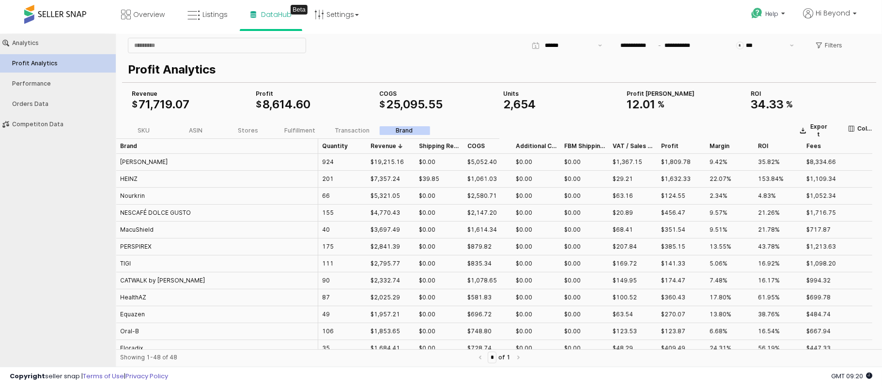
click at [665, 50] on div "**********" at bounding box center [667, 45] width 107 height 15
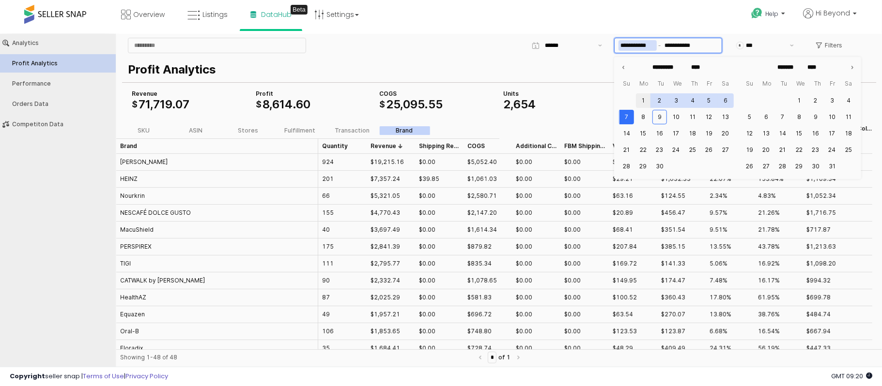
click at [643, 98] on button "1" at bounding box center [643, 100] width 15 height 15
click at [639, 97] on button "1" at bounding box center [643, 100] width 15 height 15
type input "**********"
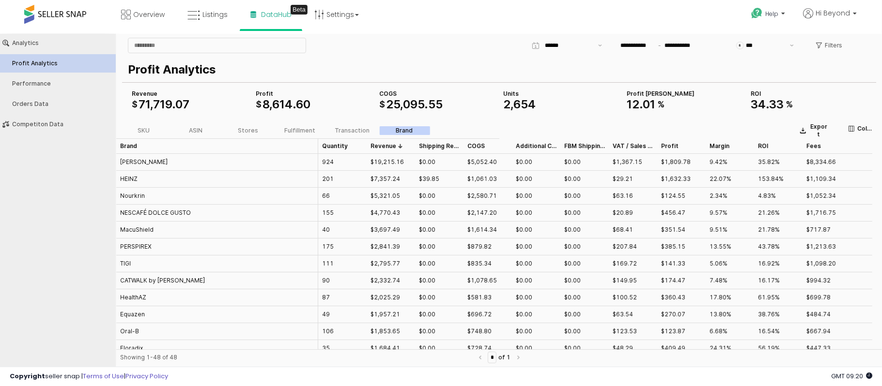
click at [576, 109] on div "Profit Analytics COGS $ 25 , 095 . 55 Revenue $ 71 , 719 . 07 Profit $ 8 , 614 …" at bounding box center [499, 86] width 754 height 62
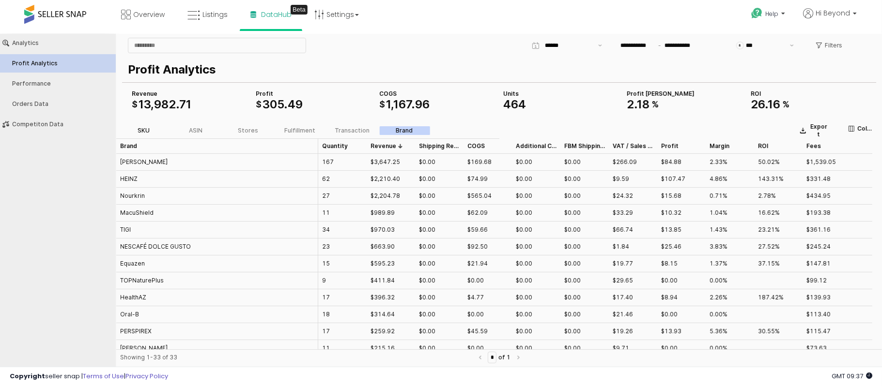
click at [145, 129] on div "SKU" at bounding box center [143, 130] width 12 height 7
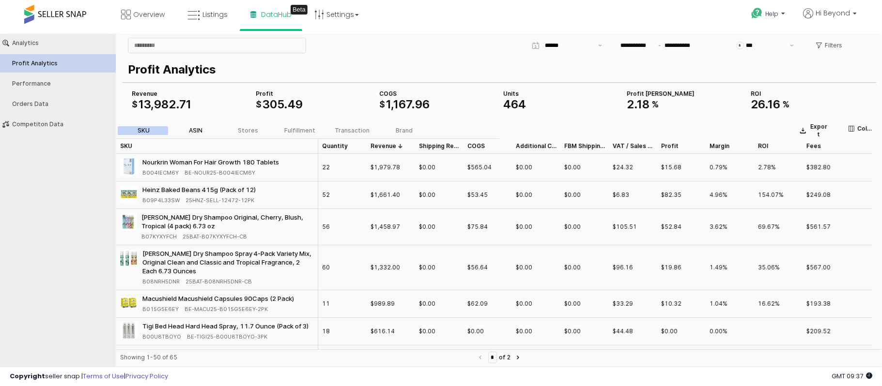
click at [196, 133] on div "ASIN" at bounding box center [196, 130] width 14 height 7
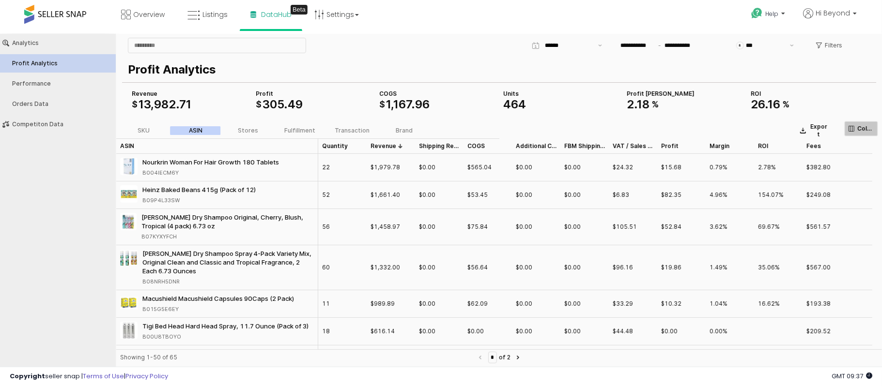
click at [866, 131] on p "Columns" at bounding box center [865, 128] width 16 height 8
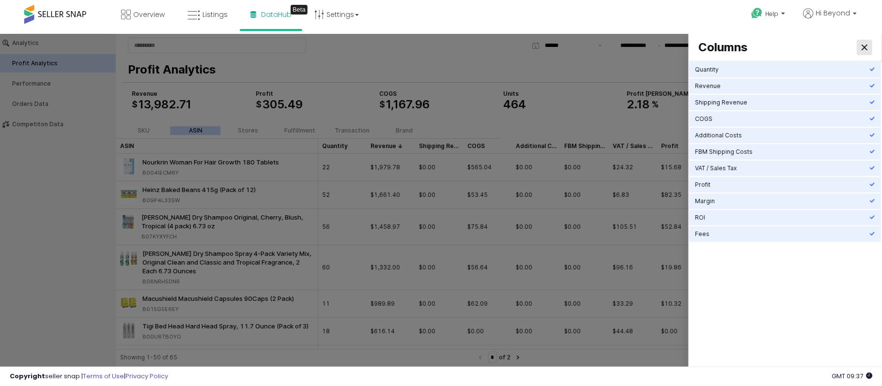
click at [866, 45] on icon "Close" at bounding box center [864, 47] width 6 height 6
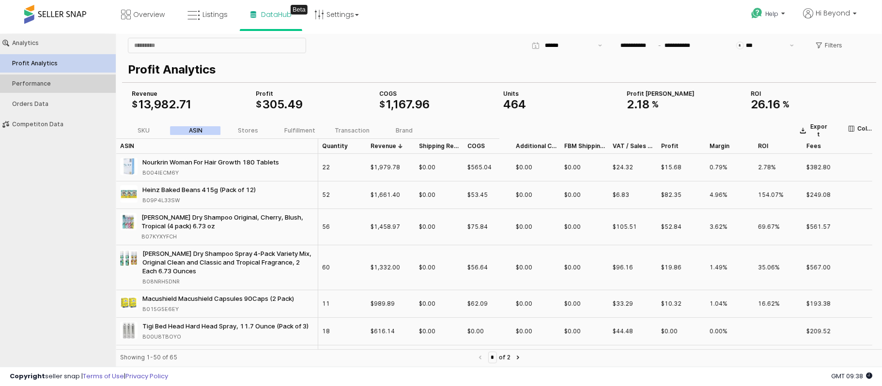
click at [35, 76] on button "Performance" at bounding box center [58, 83] width 122 height 18
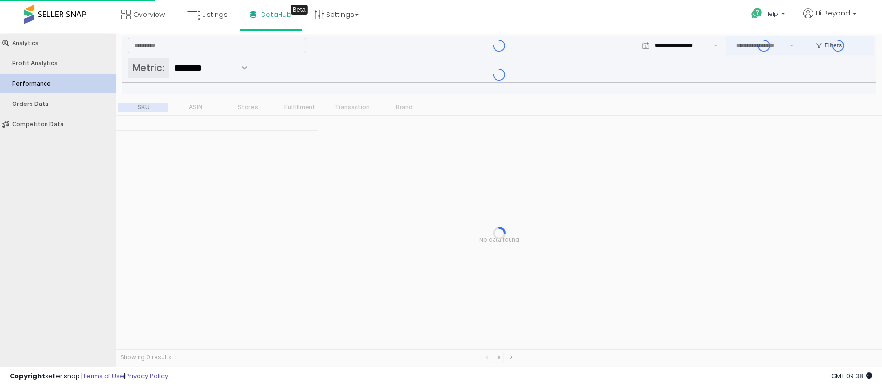
type input "***"
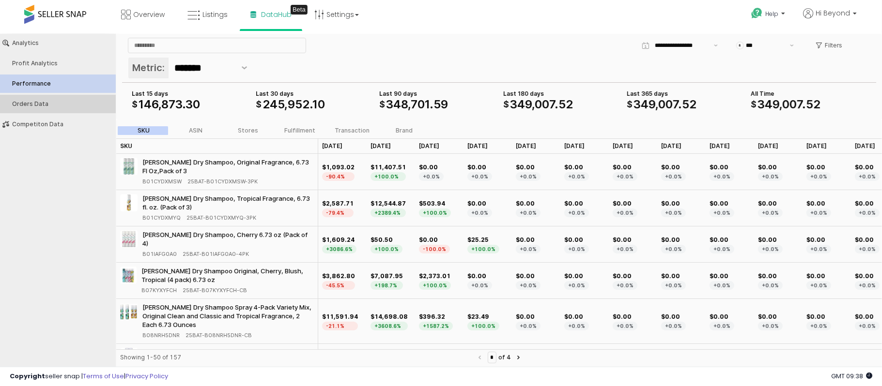
click at [22, 105] on div "Orders Data" at bounding box center [62, 103] width 101 height 7
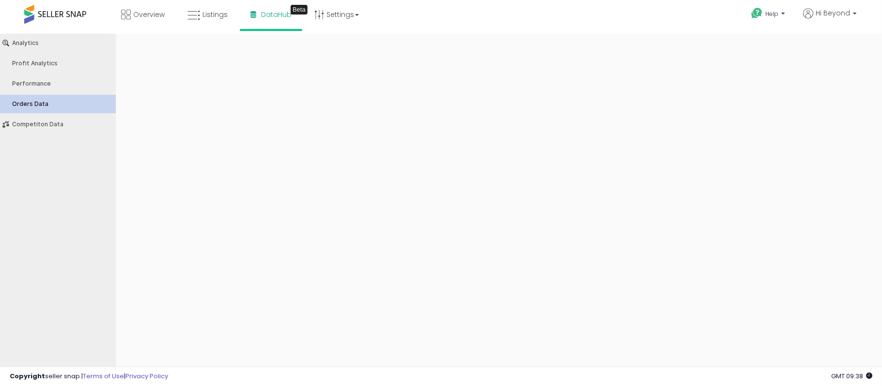
type input "***"
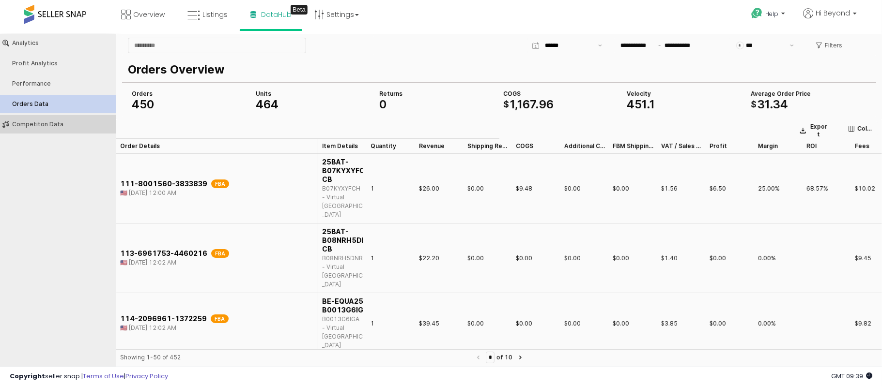
click at [27, 121] on div "Competiton Data" at bounding box center [62, 124] width 101 height 7
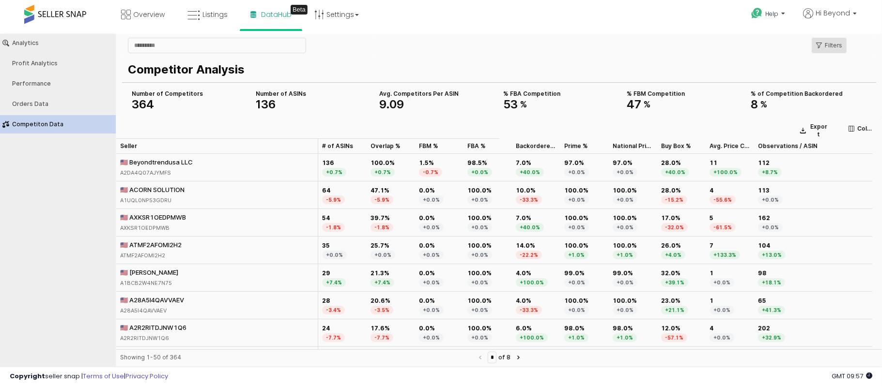
click at [827, 47] on p "Filters" at bounding box center [832, 45] width 17 height 8
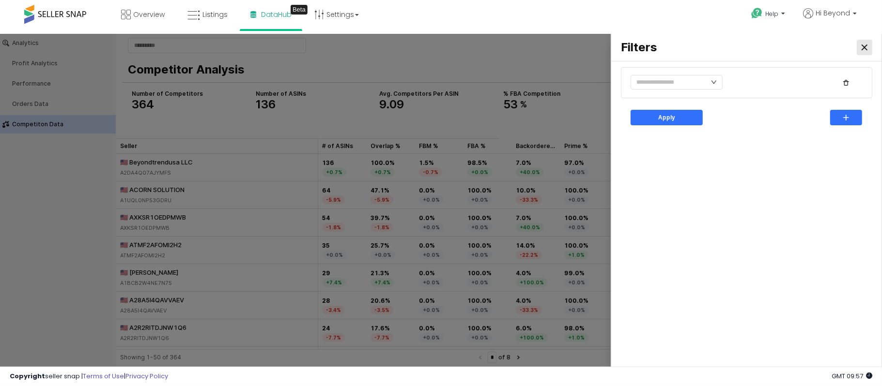
click at [865, 46] on icon "Close" at bounding box center [864, 47] width 6 height 6
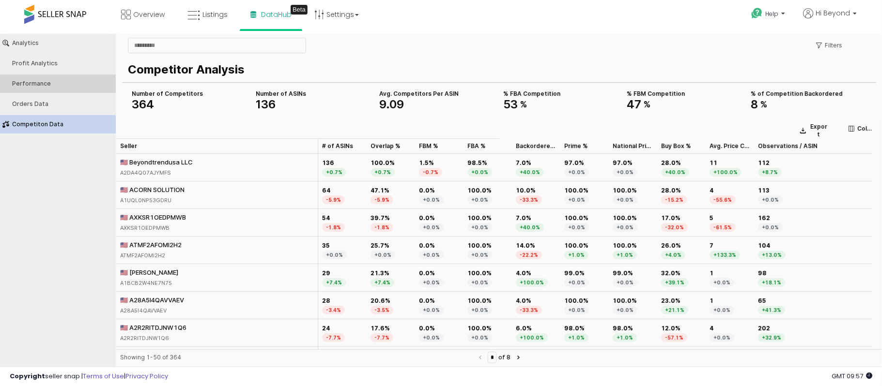
click at [33, 80] on div "Performance" at bounding box center [62, 83] width 101 height 7
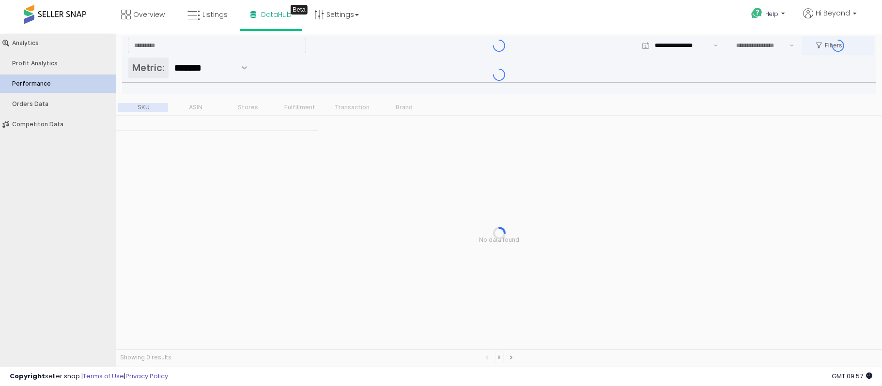
type input "***"
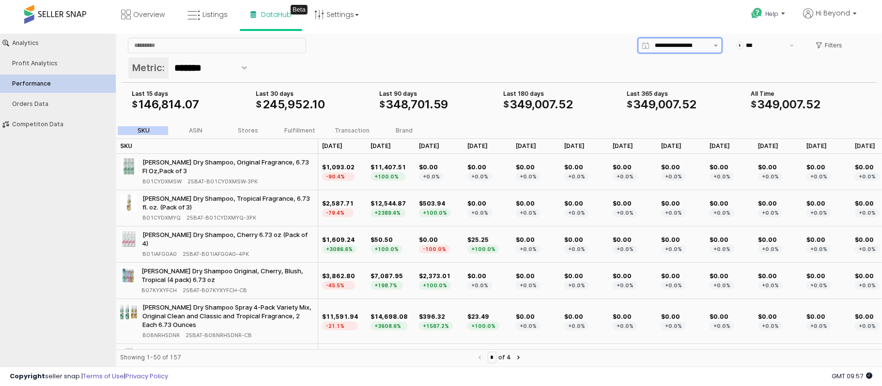
click at [711, 47] on button "Show suggestions" at bounding box center [716, 45] width 12 height 15
click at [698, 43] on input "App Frame" at bounding box center [681, 45] width 53 height 10
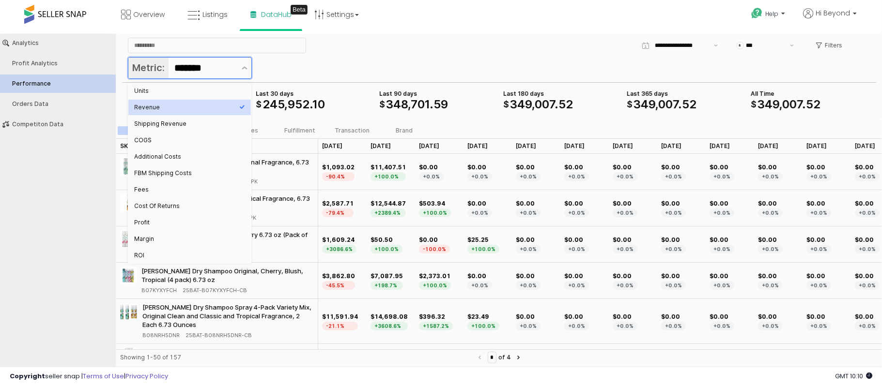
click at [177, 75] on input "*******" at bounding box center [204, 68] width 61 height 16
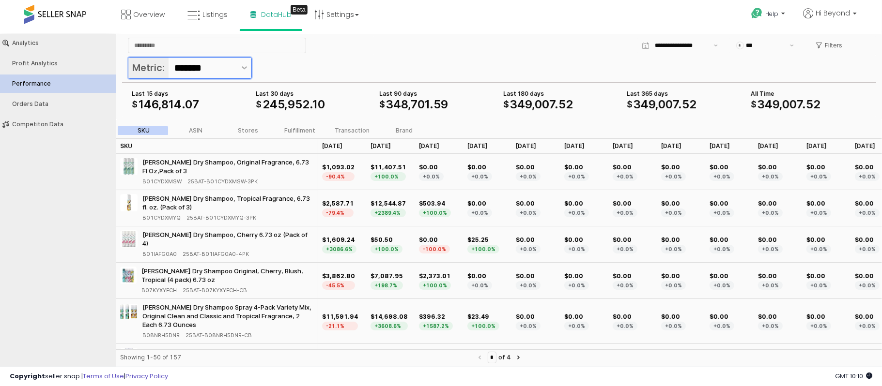
click at [229, 74] on input "*******" at bounding box center [204, 68] width 61 height 16
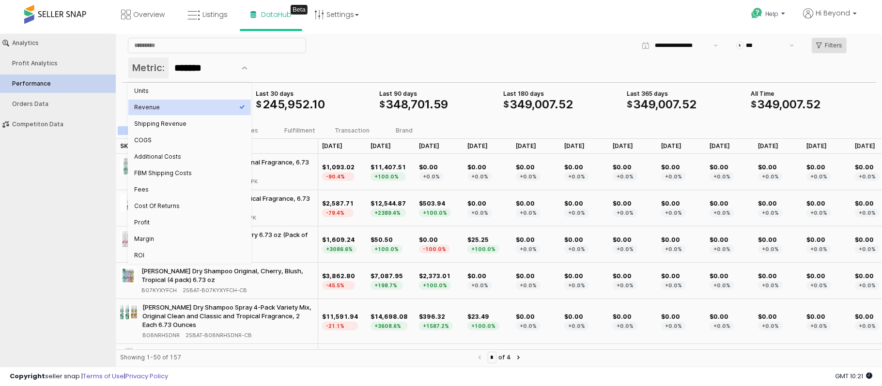
click at [830, 45] on p "Filters" at bounding box center [832, 45] width 17 height 8
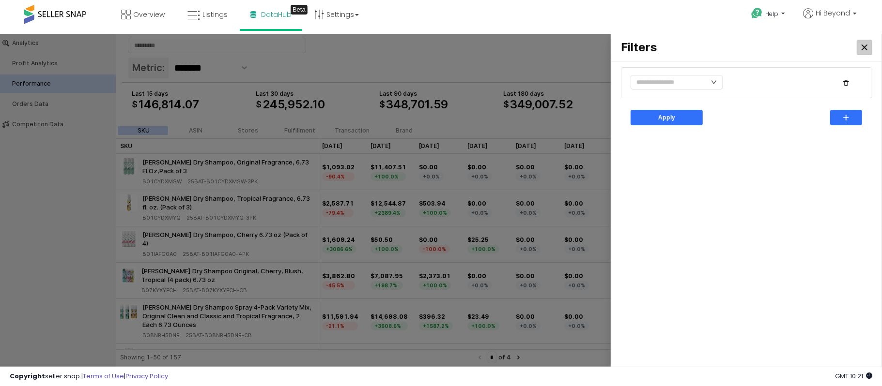
click at [863, 45] on icon "Close" at bounding box center [864, 47] width 6 height 6
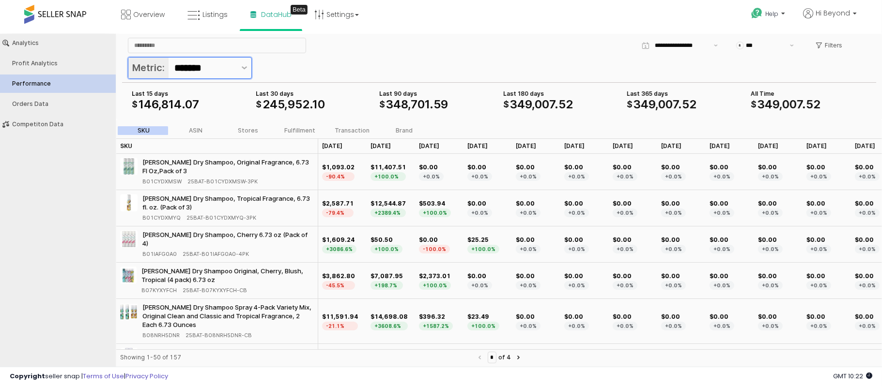
click at [211, 72] on input "*******" at bounding box center [204, 68] width 61 height 16
click at [243, 68] on icon "Show suggestions" at bounding box center [244, 67] width 6 height 3
click at [245, 65] on button "Show suggestions" at bounding box center [244, 67] width 14 height 21
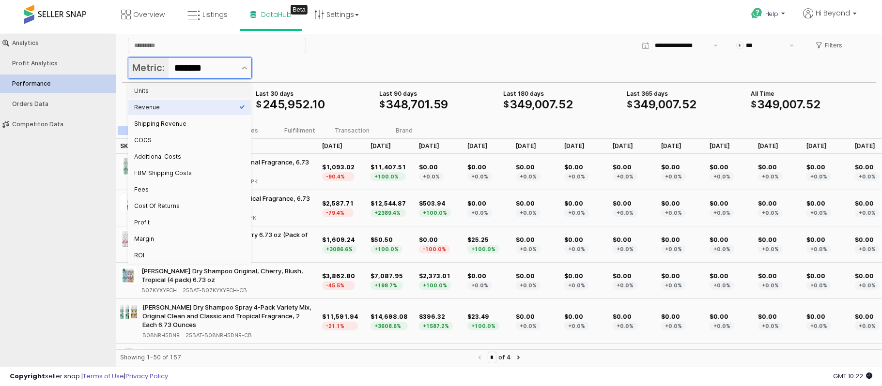
click at [163, 93] on div "Units" at bounding box center [186, 91] width 105 height 8
type input "*****"
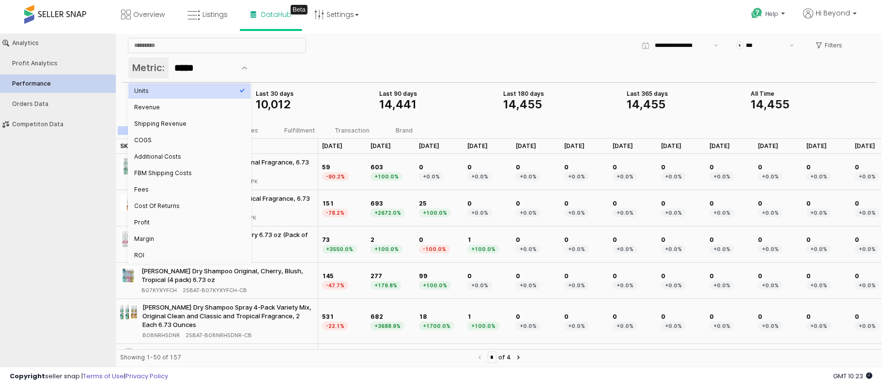
click at [411, 57] on div "App Frame" at bounding box center [499, 58] width 742 height 2
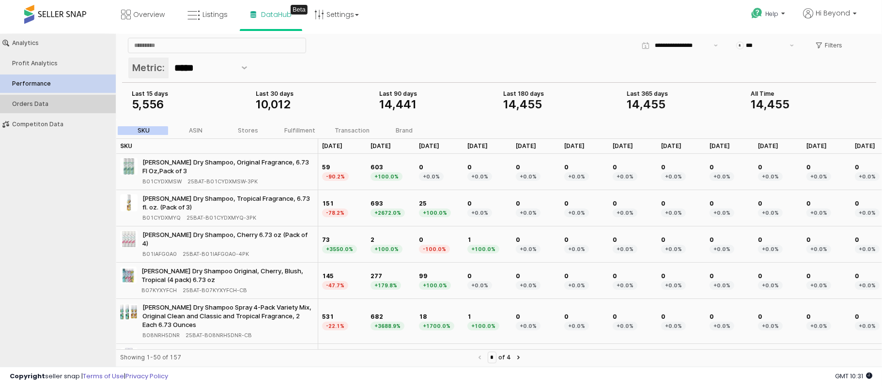
click at [39, 98] on button "Orders Data" at bounding box center [58, 103] width 122 height 18
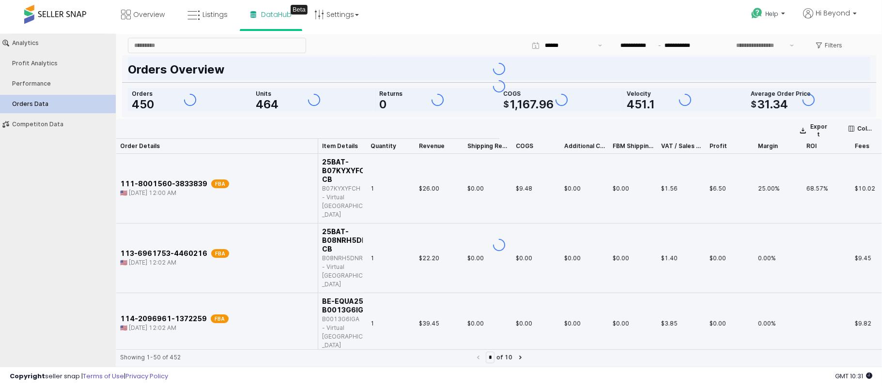
type input "***"
